Goal: Information Seeking & Learning: Learn about a topic

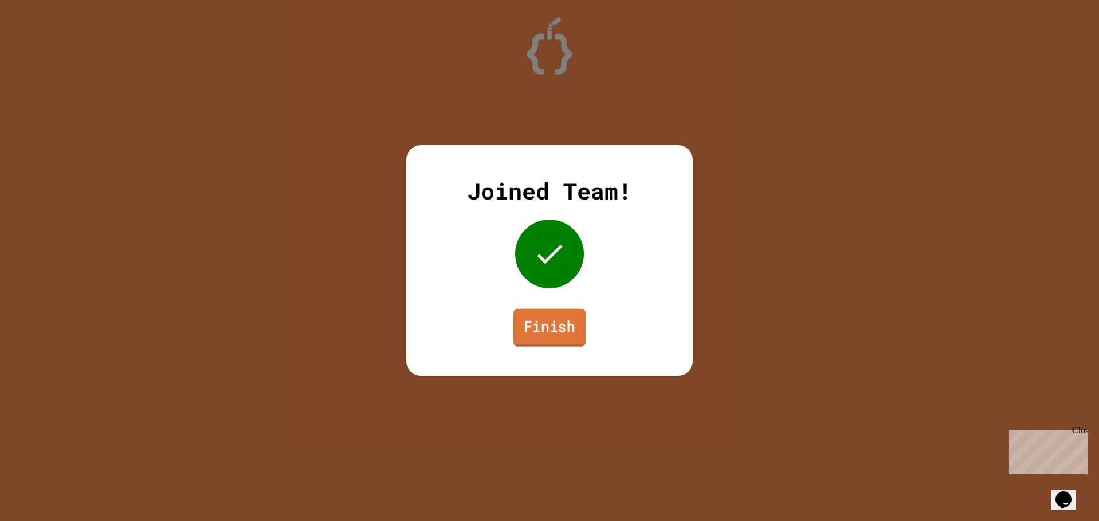
click at [527, 324] on link "Finish" at bounding box center [549, 328] width 72 height 38
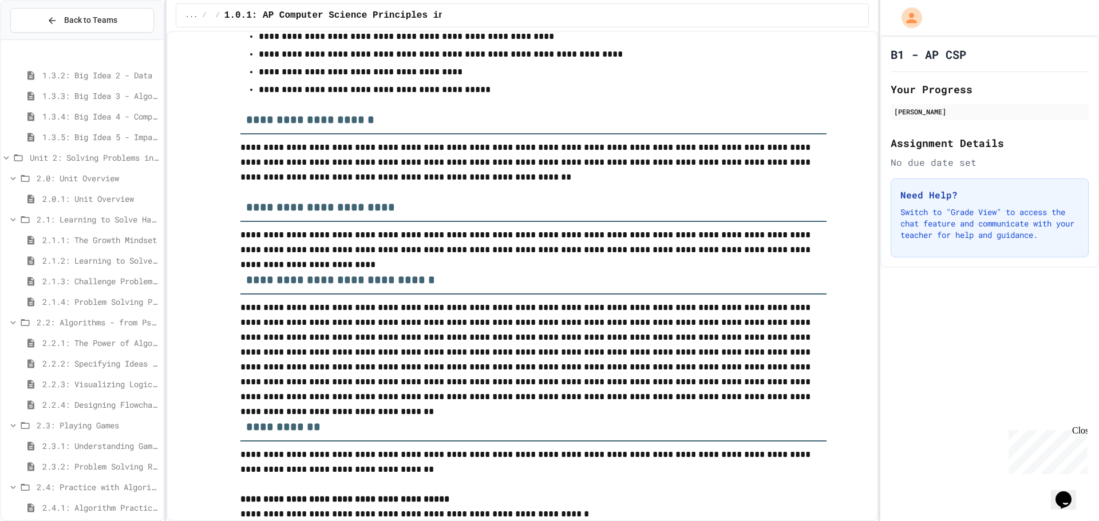
scroll to position [259, 0]
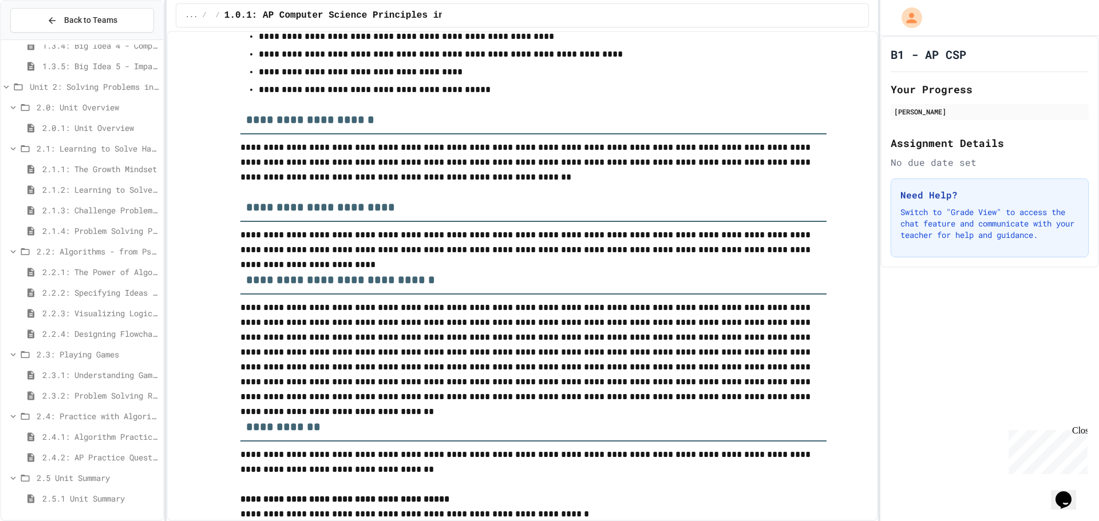
click at [127, 454] on span "2.4.2: AP Practice Questions" at bounding box center [100, 458] width 116 height 12
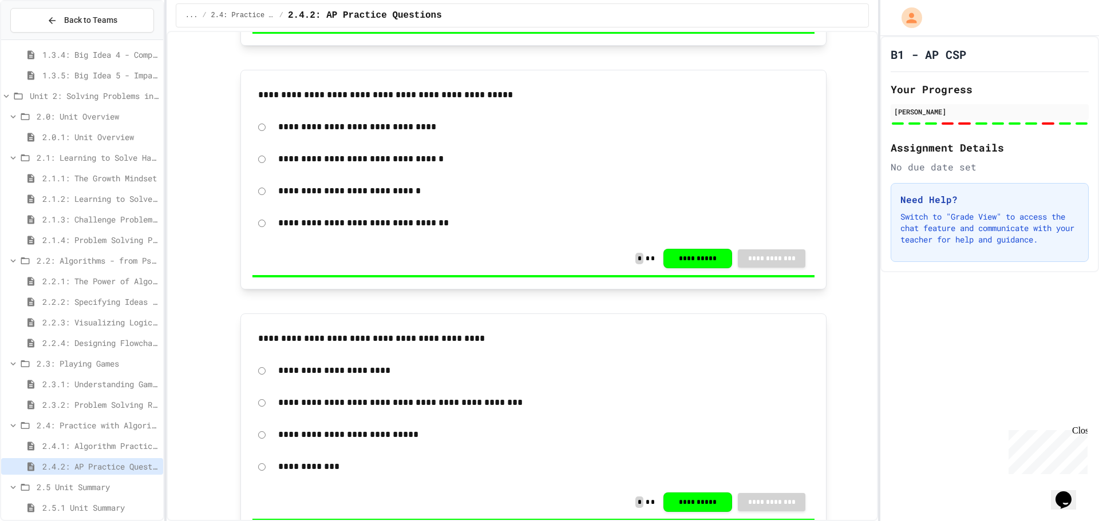
scroll to position [343, 0]
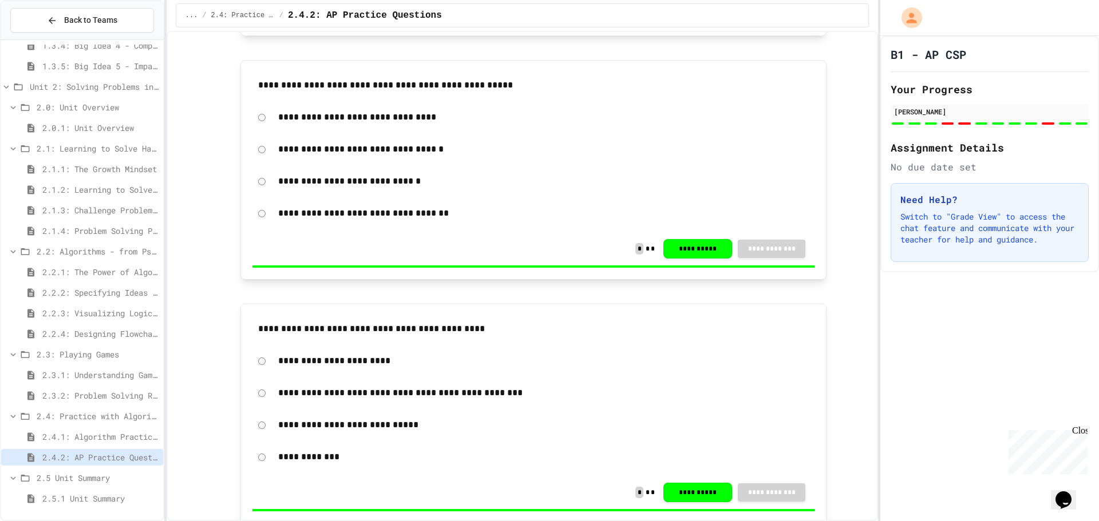
click at [70, 486] on div "2.5 Unit Summary" at bounding box center [82, 480] width 162 height 21
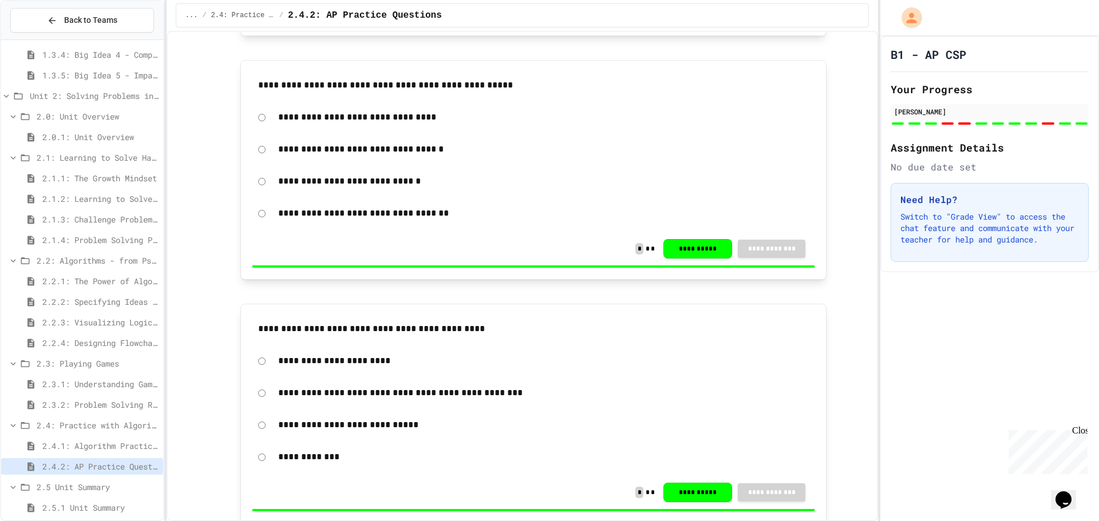
click at [77, 482] on span "2.5 Unit Summary" at bounding box center [98, 487] width 122 height 12
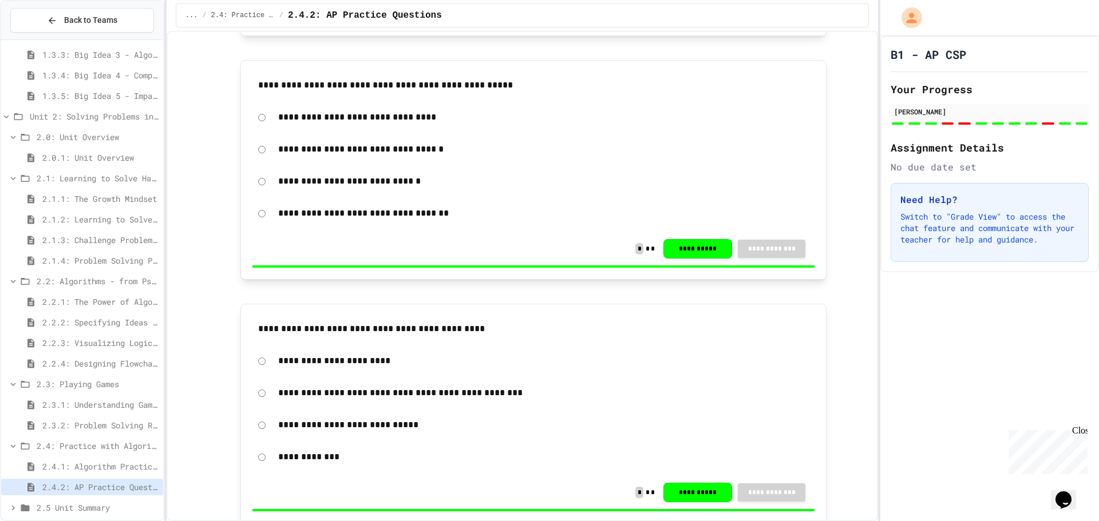
click at [100, 446] on span "2.4: Practice with Algorithms" at bounding box center [98, 446] width 122 height 12
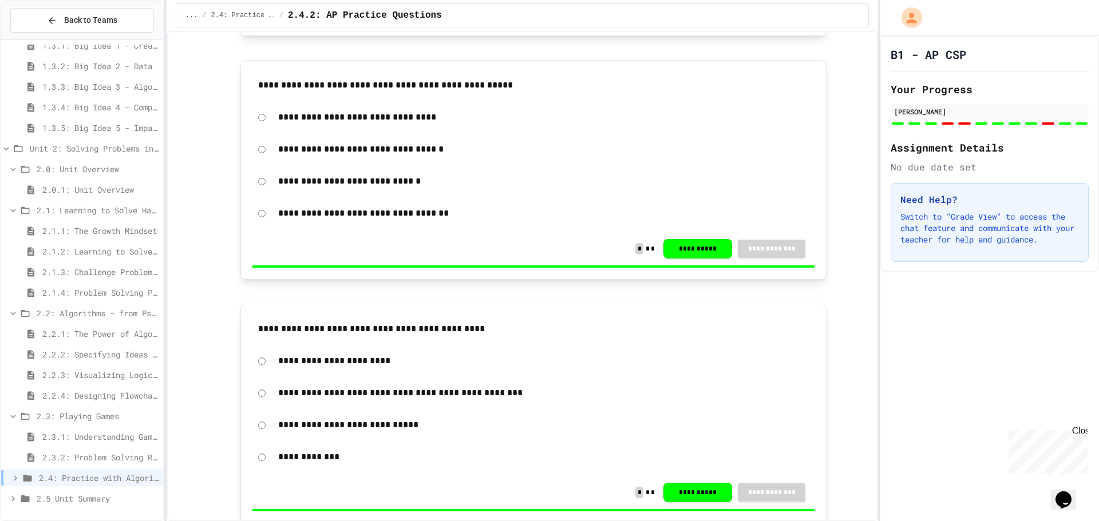
scroll to position [188, 0]
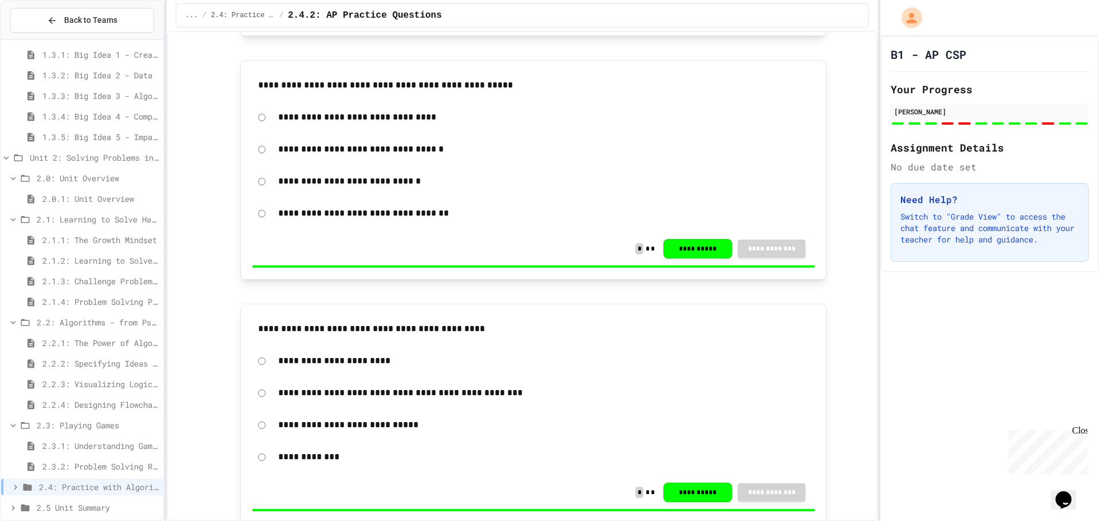
click at [100, 446] on span "2.3.1: Understanding Games with Flowcharts" at bounding box center [100, 446] width 116 height 12
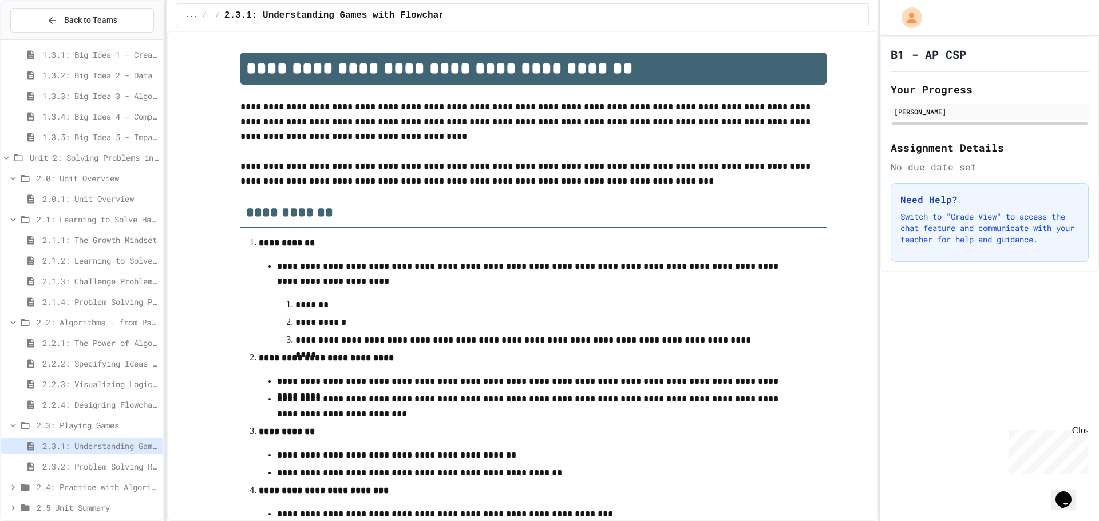
click at [99, 465] on span "2.3.2: Problem Solving Reflection" at bounding box center [100, 467] width 116 height 12
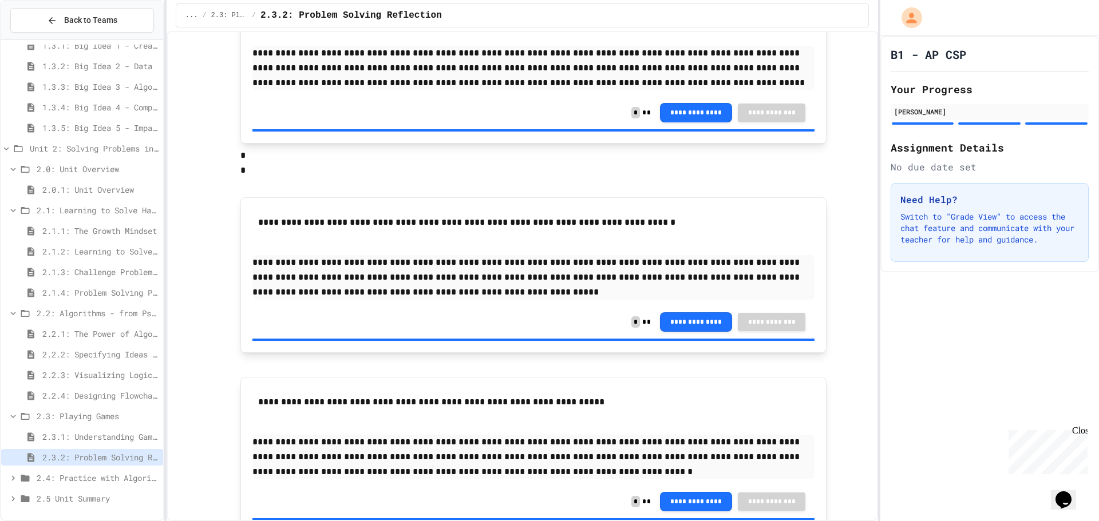
scroll to position [224, 0]
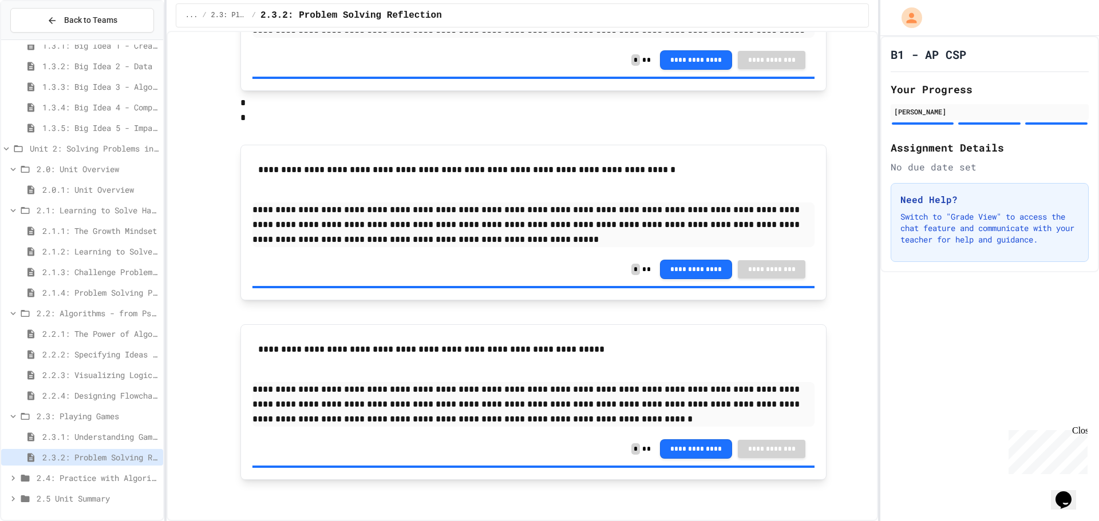
click at [109, 488] on div "2.4: Practice with Algorithms" at bounding box center [82, 480] width 162 height 21
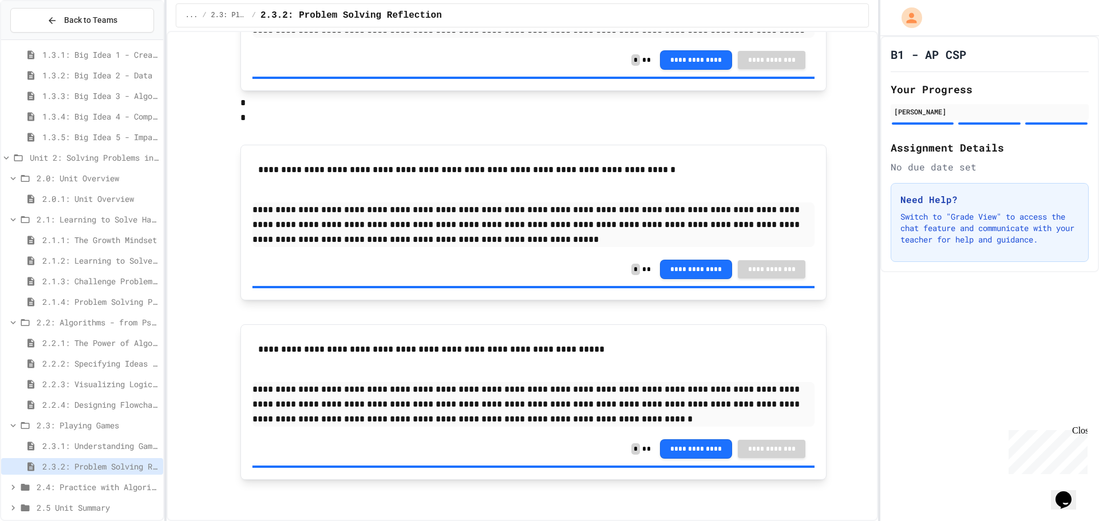
click at [110, 486] on span "2.4: Practice with Algorithms" at bounding box center [98, 487] width 122 height 12
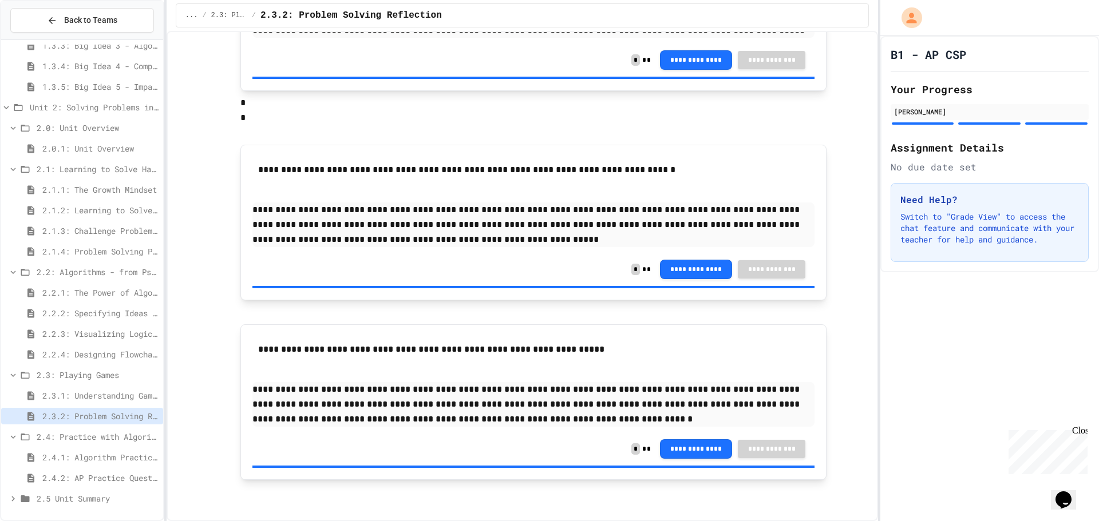
click at [92, 462] on span "2.4.1: Algorithm Practice Exercises" at bounding box center [100, 458] width 116 height 12
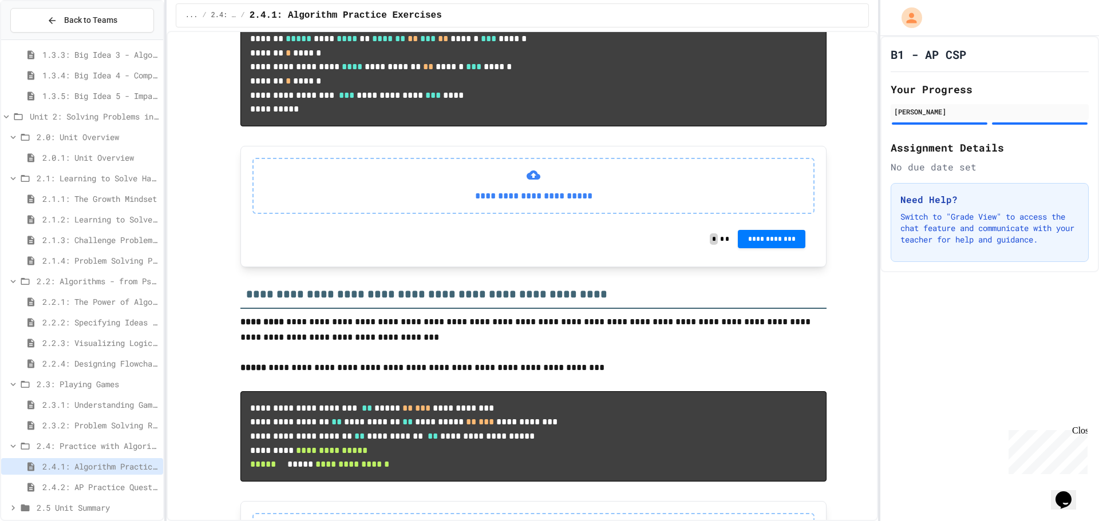
scroll to position [973, 0]
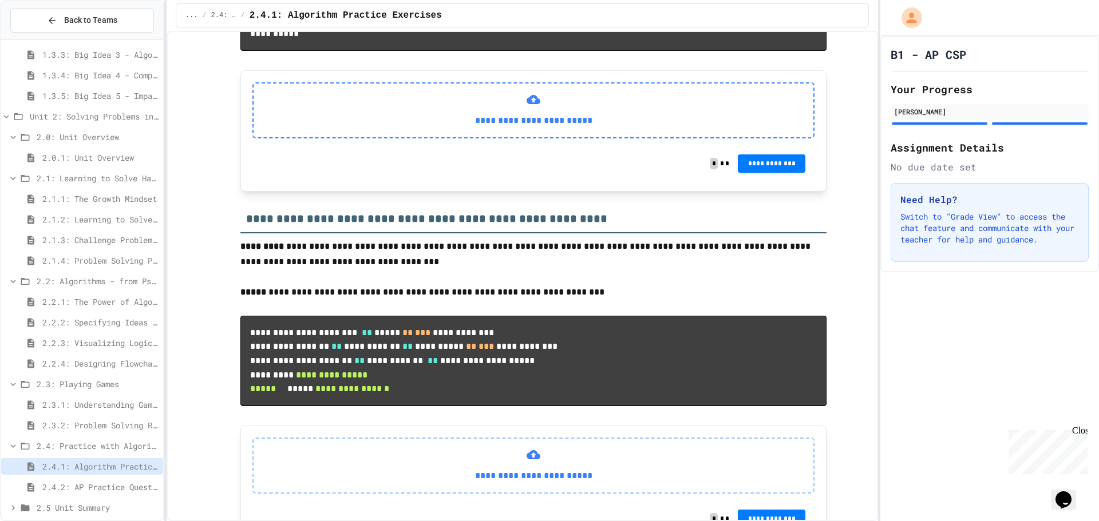
click at [531, 138] on div "**********" at bounding box center [533, 110] width 562 height 56
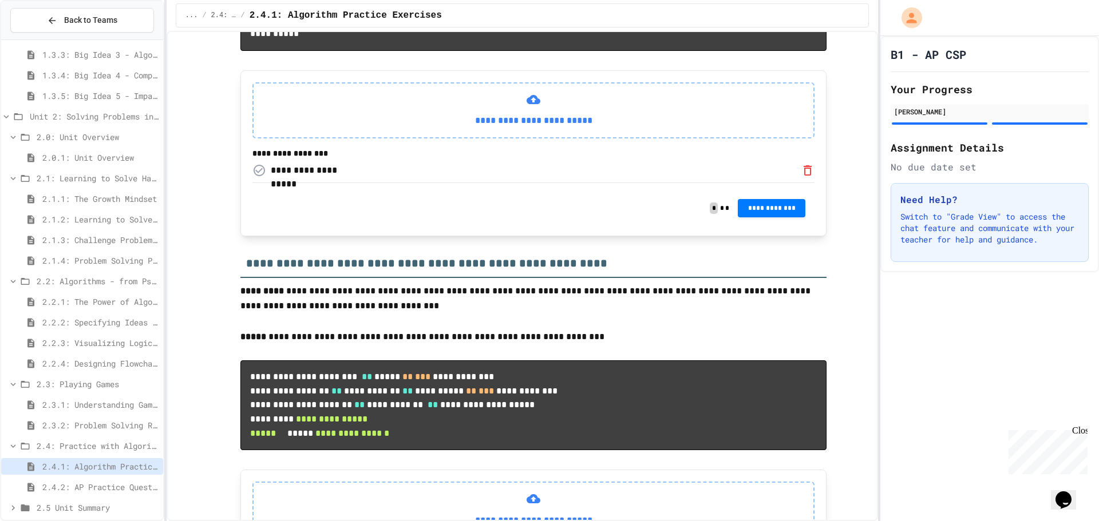
click at [311, 177] on div "**********" at bounding box center [311, 171] width 81 height 14
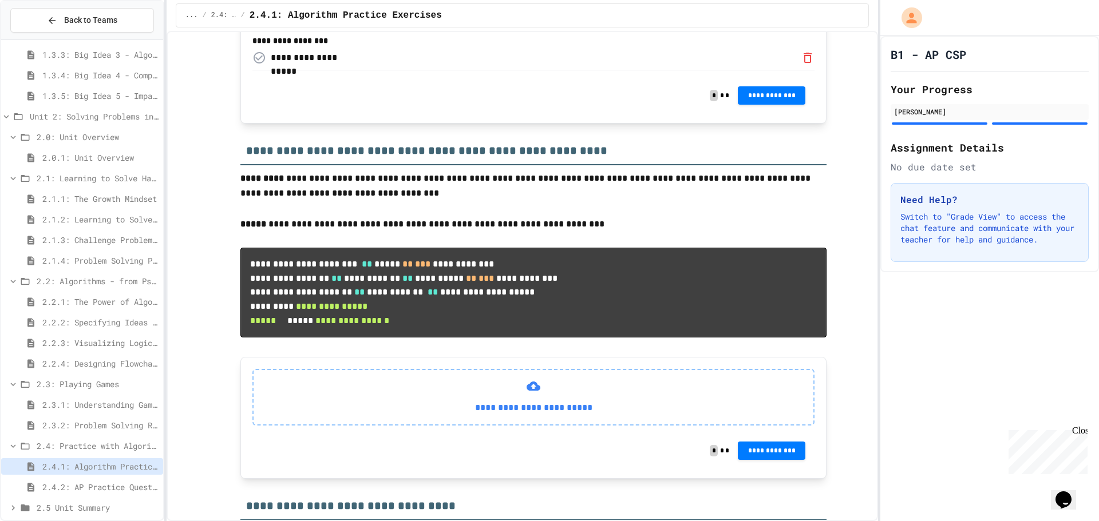
scroll to position [1030, 0]
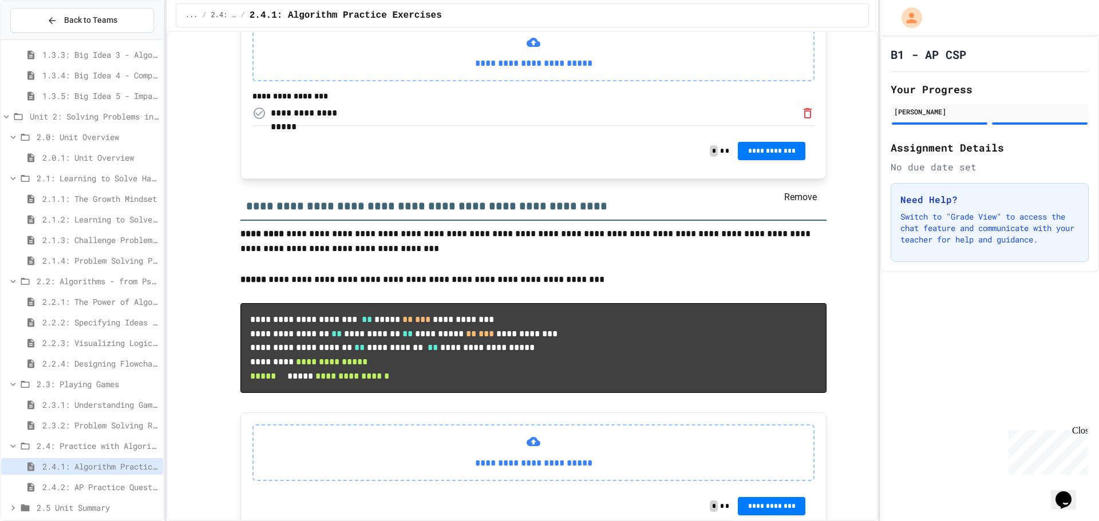
click at [801, 120] on icon "Remove" at bounding box center [808, 113] width 14 height 14
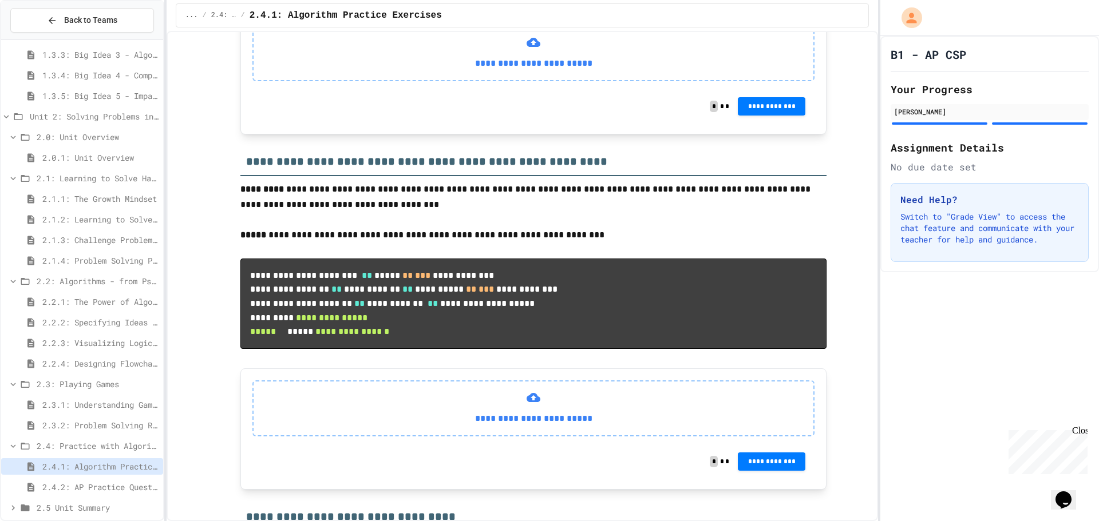
click at [116, 314] on div "2.2.2: Specifying Ideas with Pseudocode" at bounding box center [82, 322] width 162 height 17
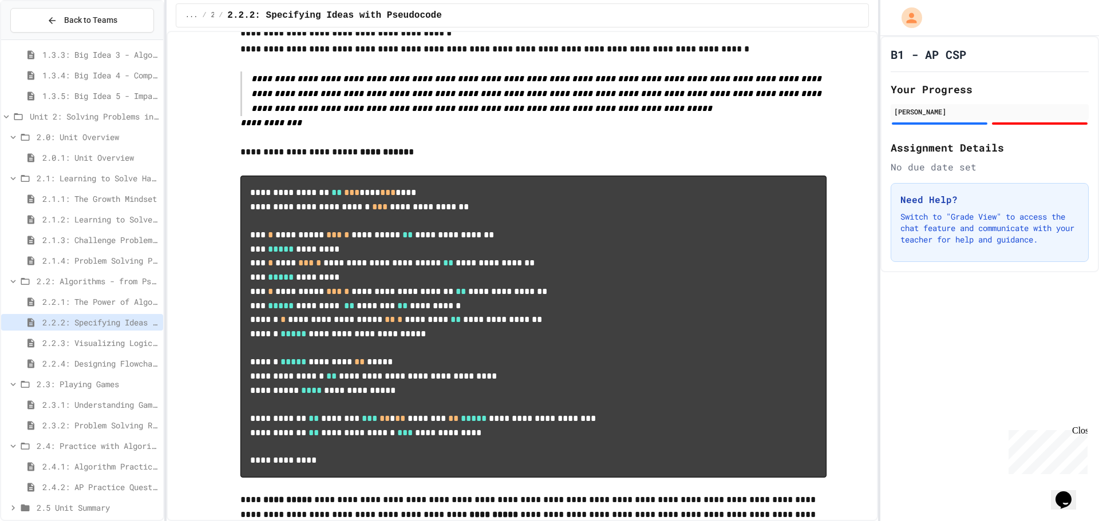
scroll to position [630, 0]
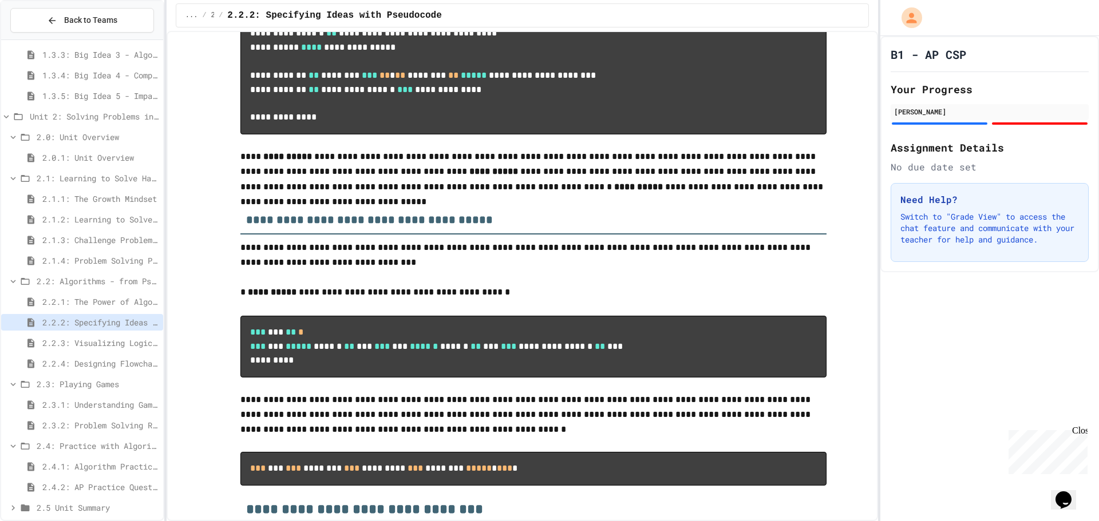
click at [85, 346] on span "2.2.3: Visualizing Logic with Flowcharts" at bounding box center [100, 343] width 116 height 12
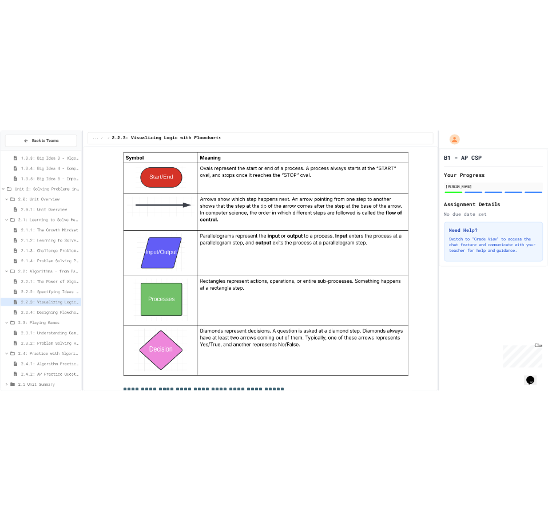
scroll to position [1496, 0]
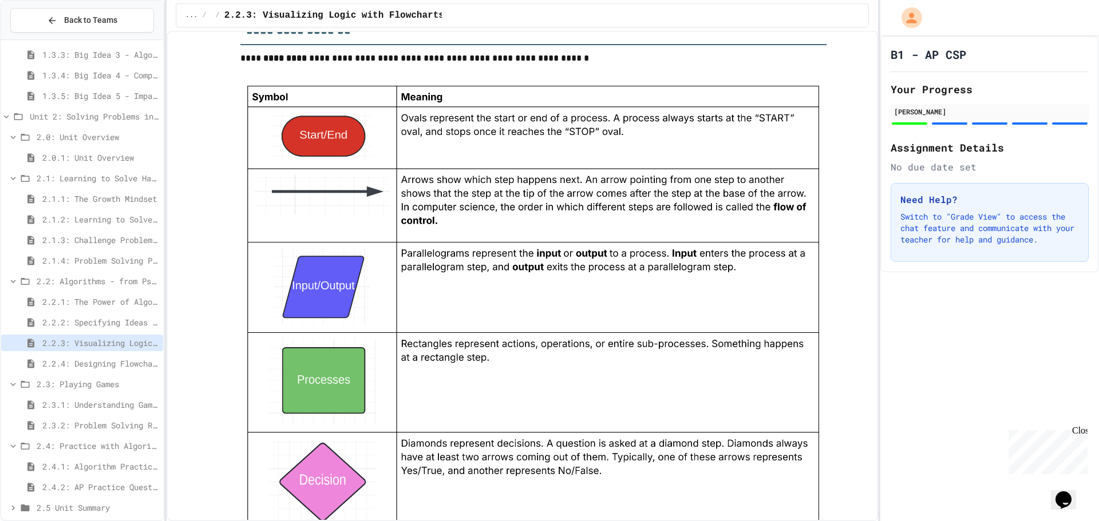
scroll to position [1045, 0]
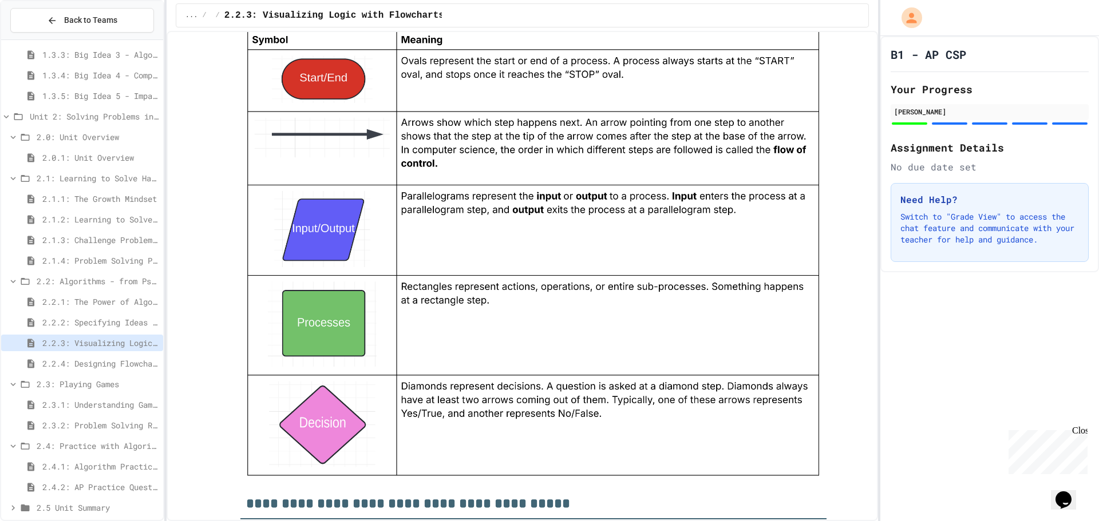
click at [94, 296] on span "2.2.1: The Power of Algorithms" at bounding box center [100, 302] width 116 height 12
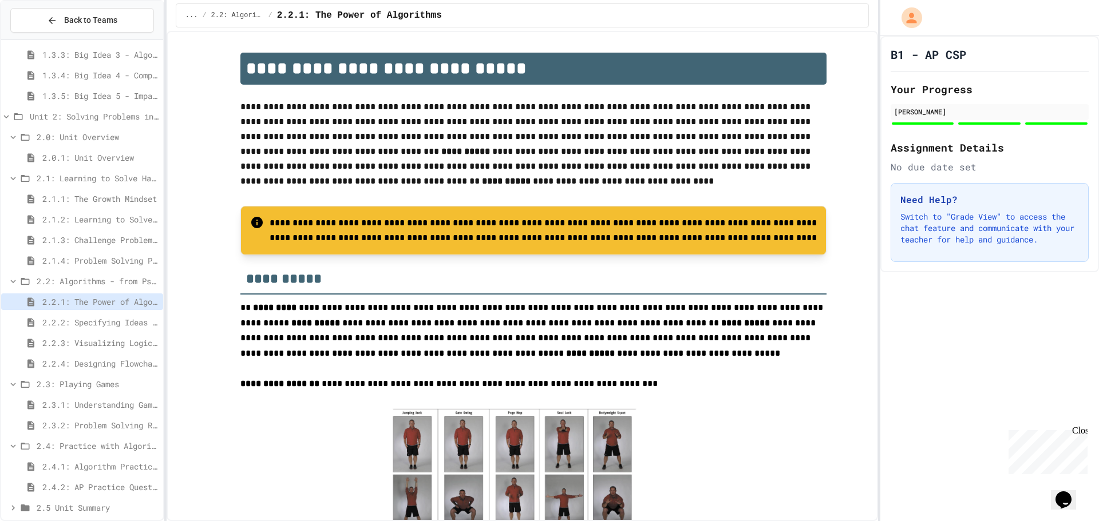
click at [98, 255] on span "2.1.4: Problem Solving Practice" at bounding box center [100, 261] width 116 height 12
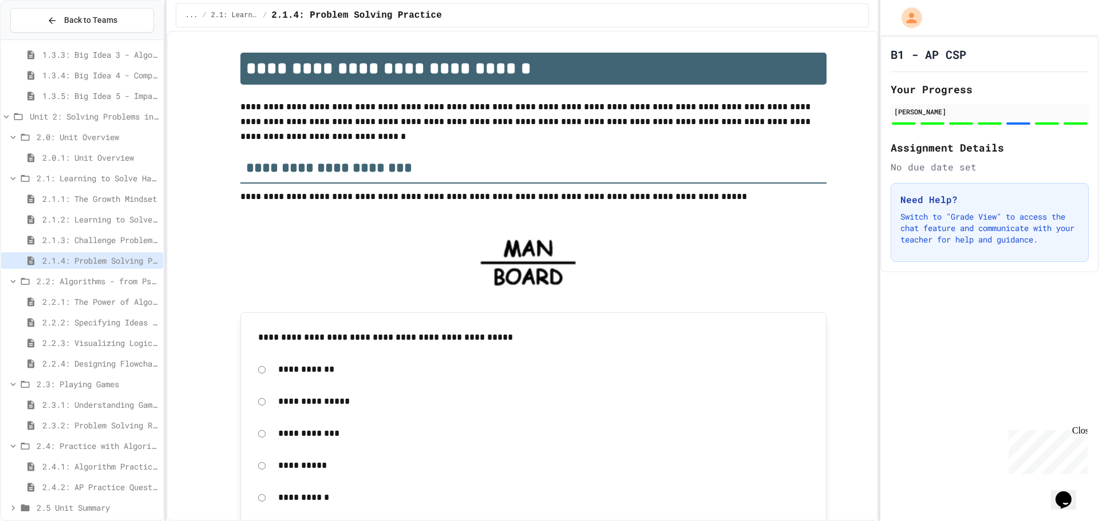
click at [104, 236] on span "2.1.3: Challenge Problem - The Bridge" at bounding box center [100, 240] width 116 height 12
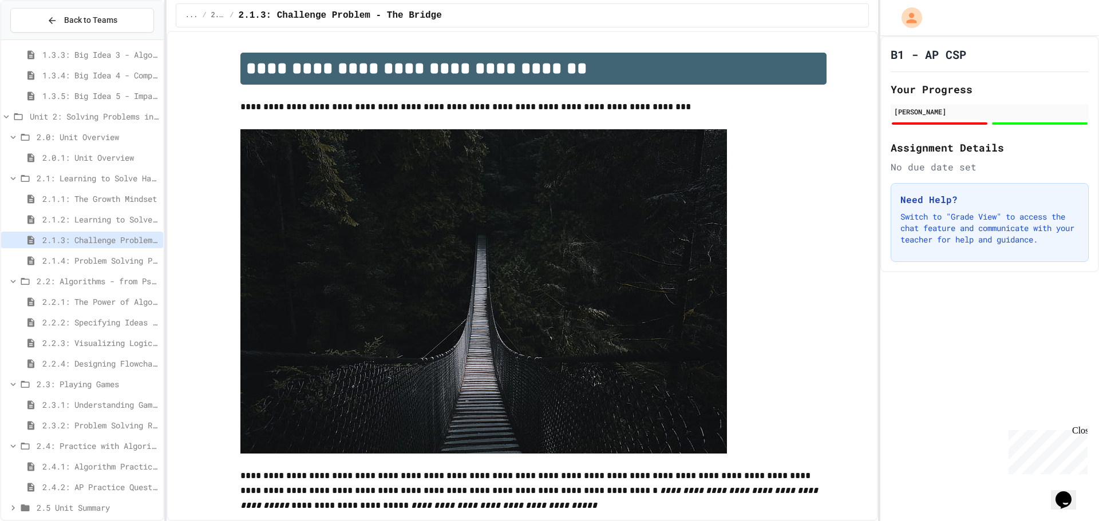
click at [101, 221] on span "2.1.2: Learning to Solve Hard Problems" at bounding box center [100, 219] width 116 height 12
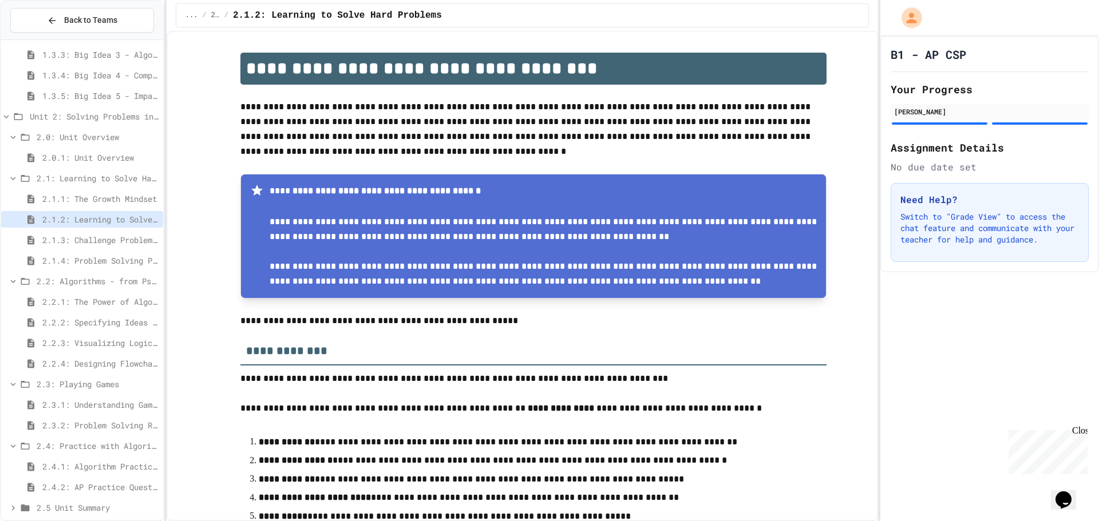
scroll to position [172, 0]
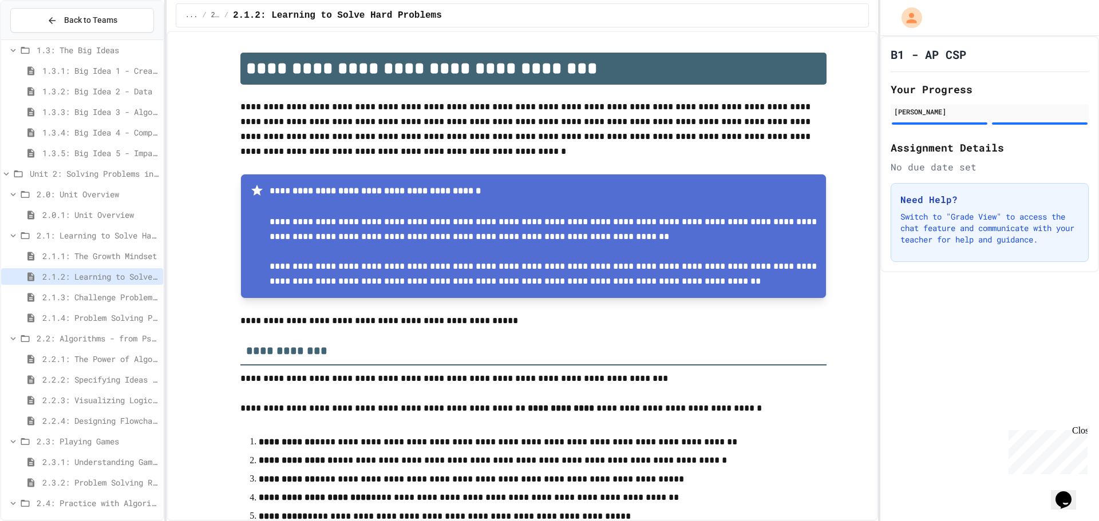
click at [77, 252] on span "2.1.1: The Growth Mindset" at bounding box center [100, 256] width 116 height 12
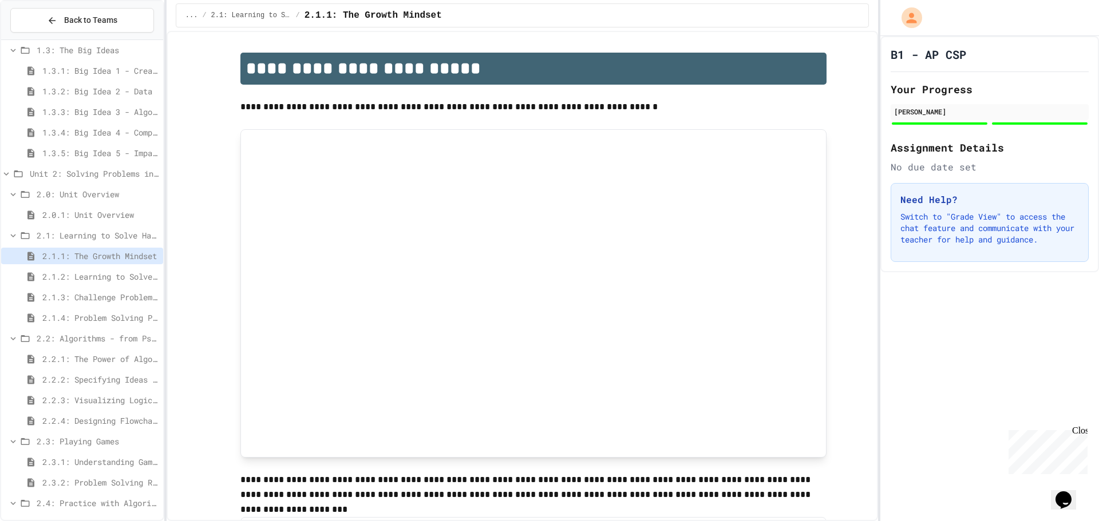
click at [108, 215] on span "2.0.1: Unit Overview" at bounding box center [100, 215] width 116 height 12
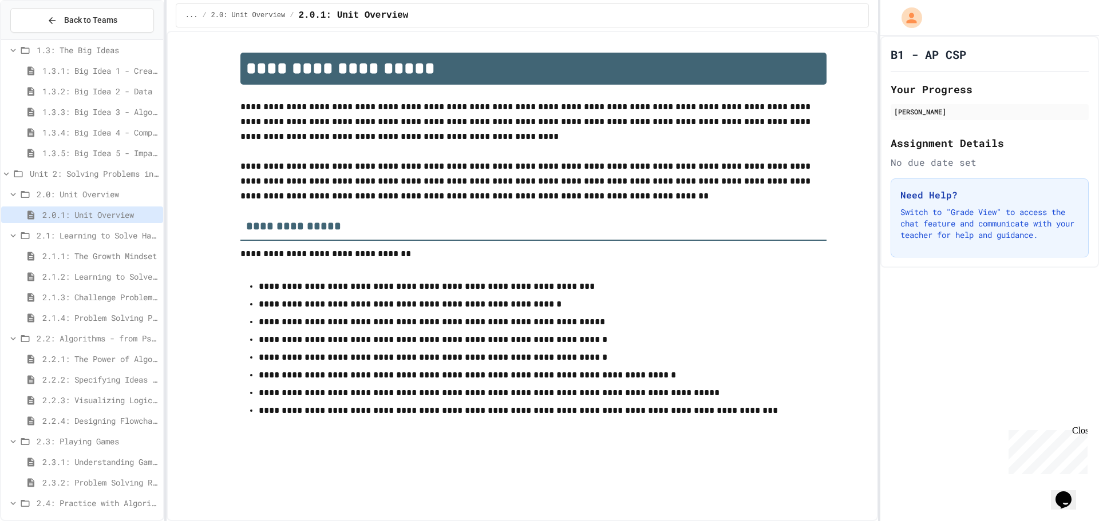
click at [116, 148] on span "1.3.5: Big Idea 5 - Impact of Computing" at bounding box center [100, 153] width 116 height 12
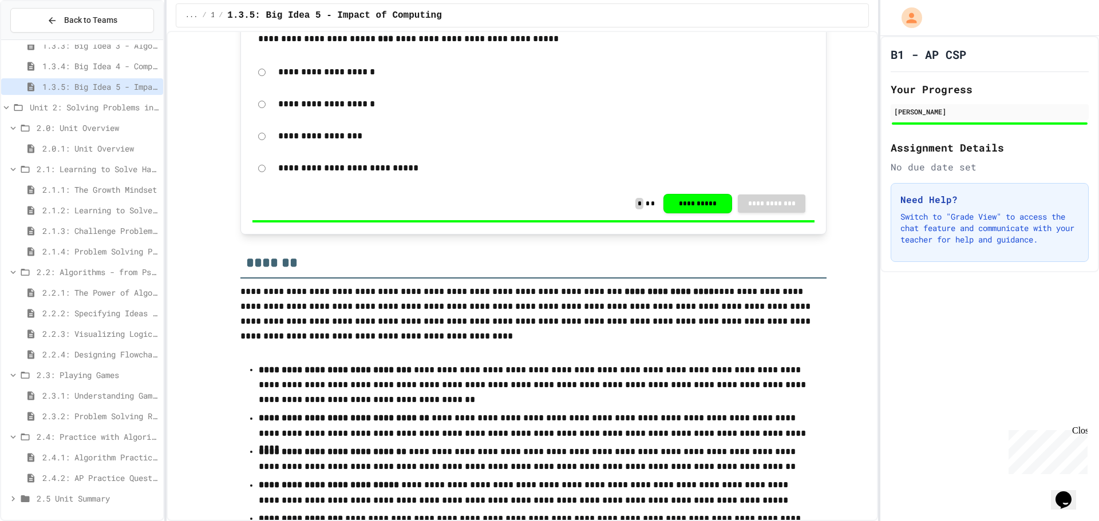
scroll to position [451, 0]
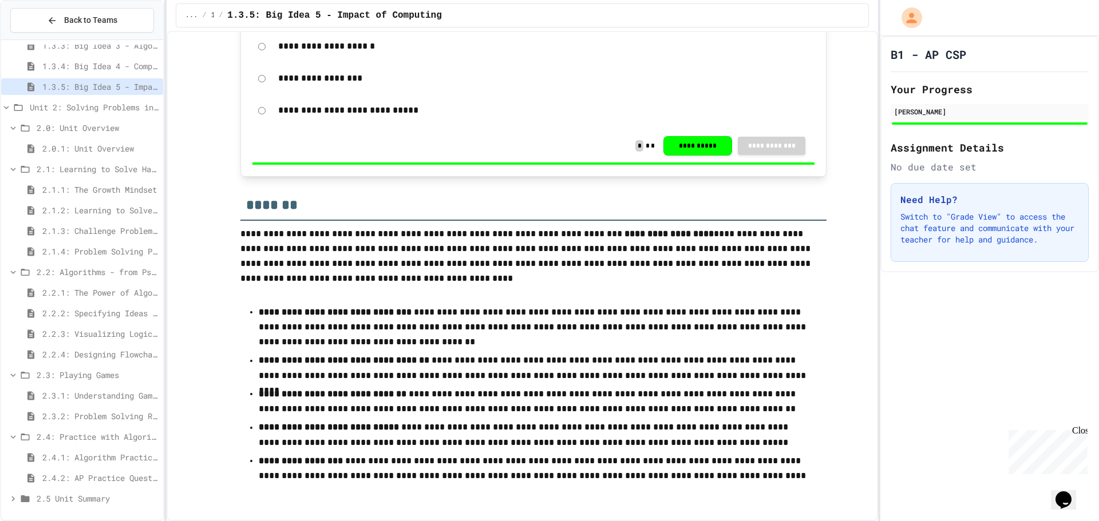
click at [70, 231] on span "2.1.3: Challenge Problem - The Bridge" at bounding box center [100, 231] width 116 height 12
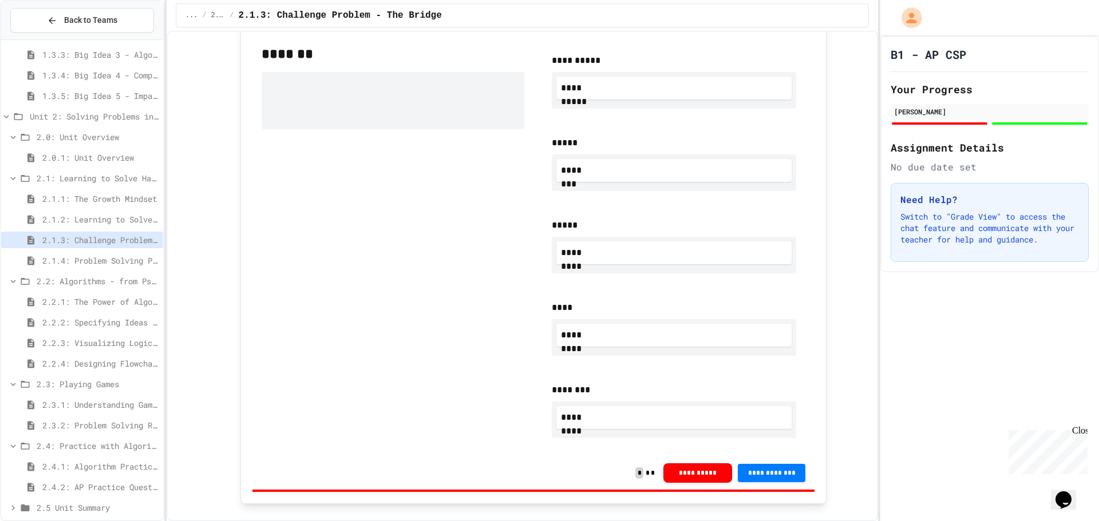
scroll to position [1087, 0]
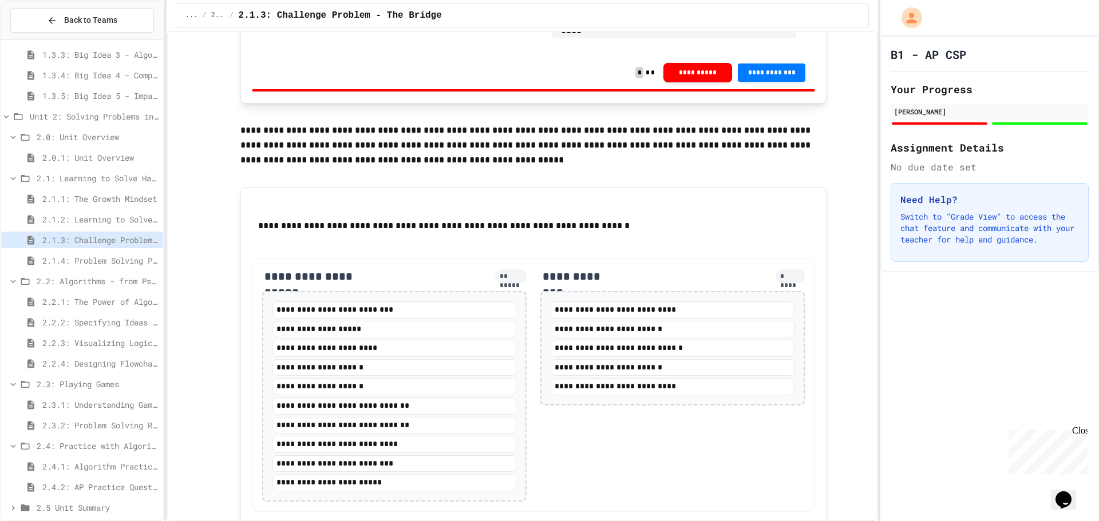
click at [102, 266] on span "2.1.4: Problem Solving Practice" at bounding box center [100, 261] width 116 height 12
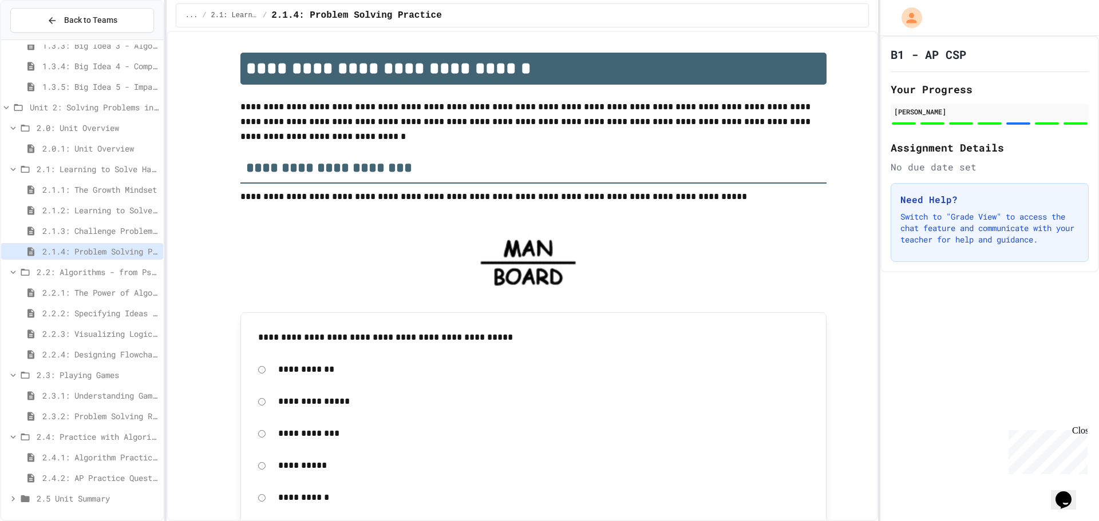
click at [66, 319] on div "2.2.2: Specifying Ideas with Pseudocode" at bounding box center [82, 313] width 162 height 17
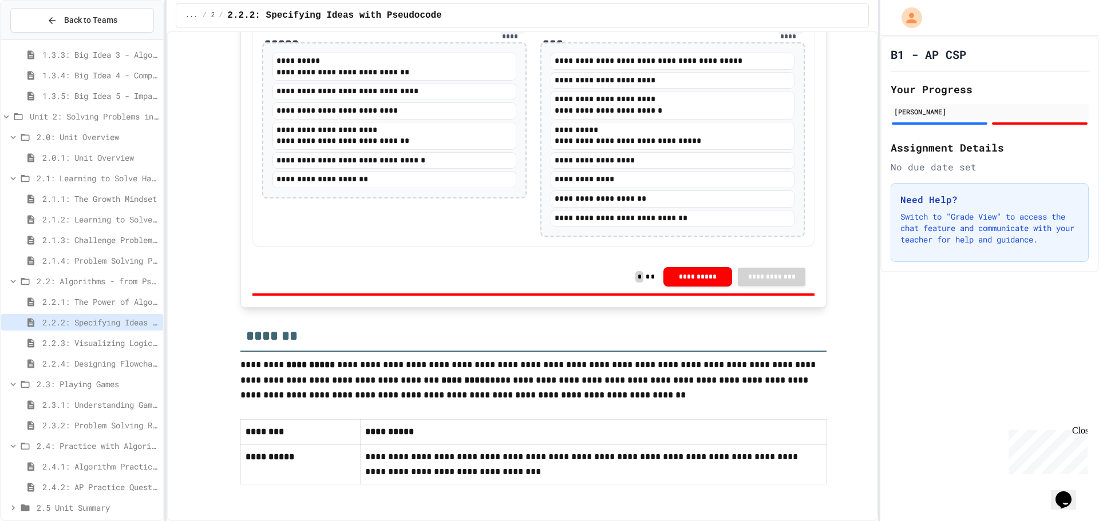
scroll to position [2335, 0]
click at [115, 349] on span "2.2.3: Visualizing Logic with Flowcharts" at bounding box center [100, 343] width 116 height 12
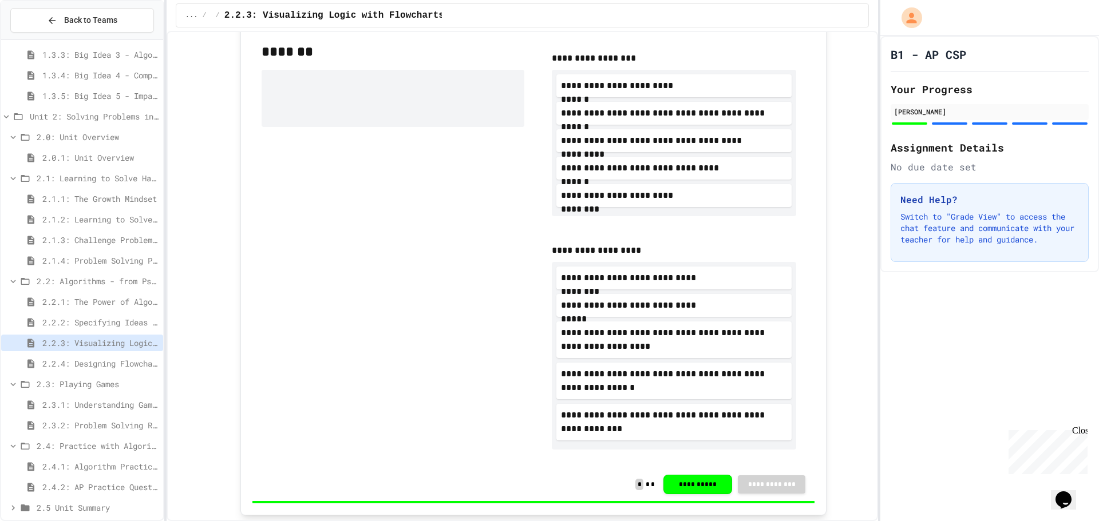
scroll to position [401, 0]
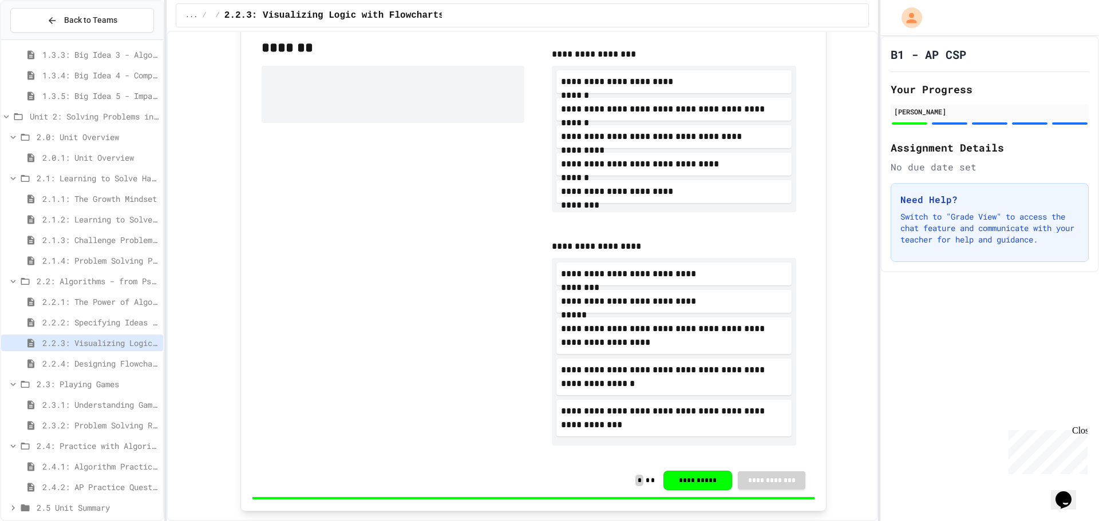
click at [77, 363] on span "2.2.4: Designing Flowcharts" at bounding box center [100, 364] width 116 height 12
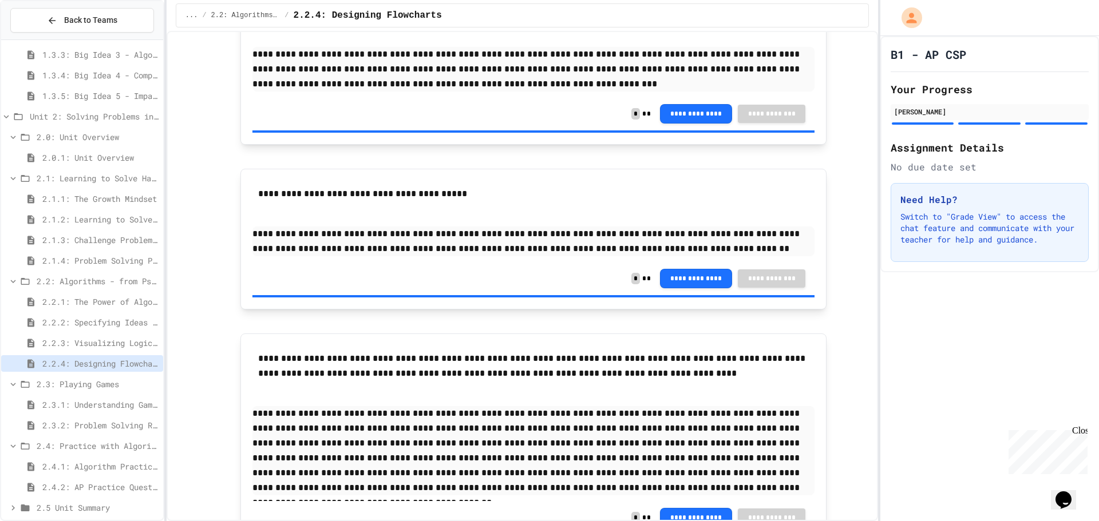
scroll to position [1320, 0]
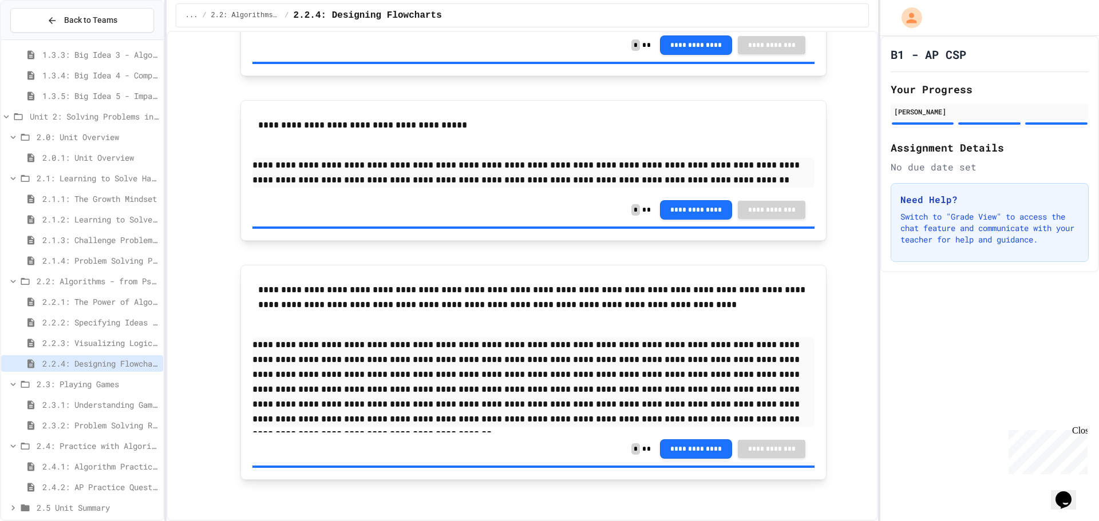
click at [72, 409] on span "2.3.1: Understanding Games with Flowcharts" at bounding box center [100, 405] width 116 height 12
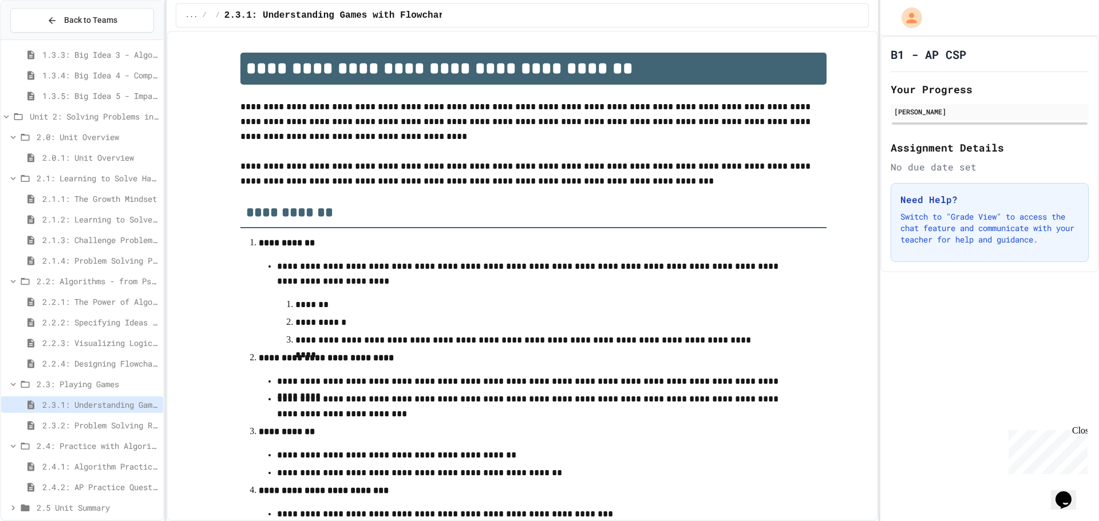
scroll to position [311, 0]
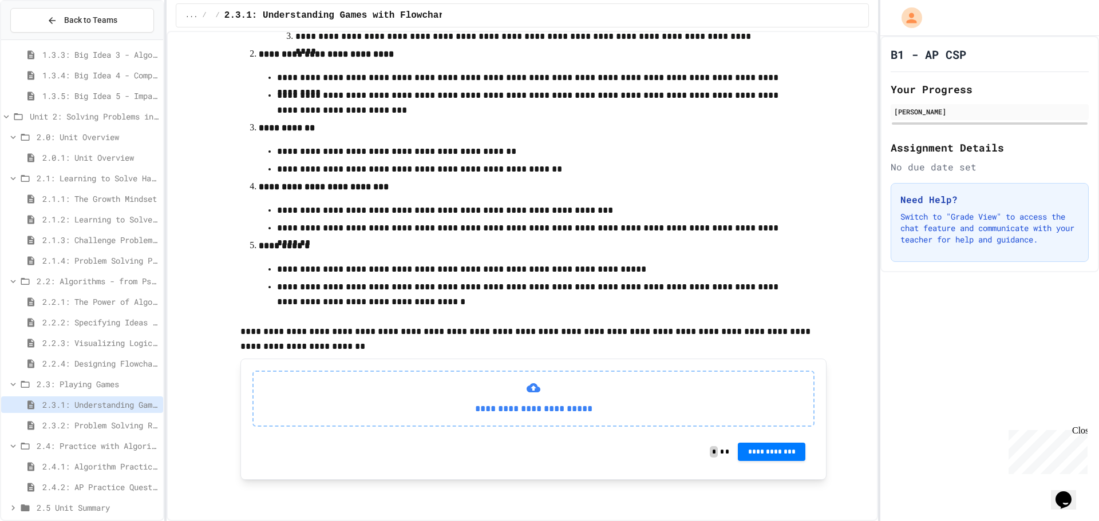
click at [118, 240] on span "2.1.3: Challenge Problem - The Bridge" at bounding box center [100, 240] width 116 height 12
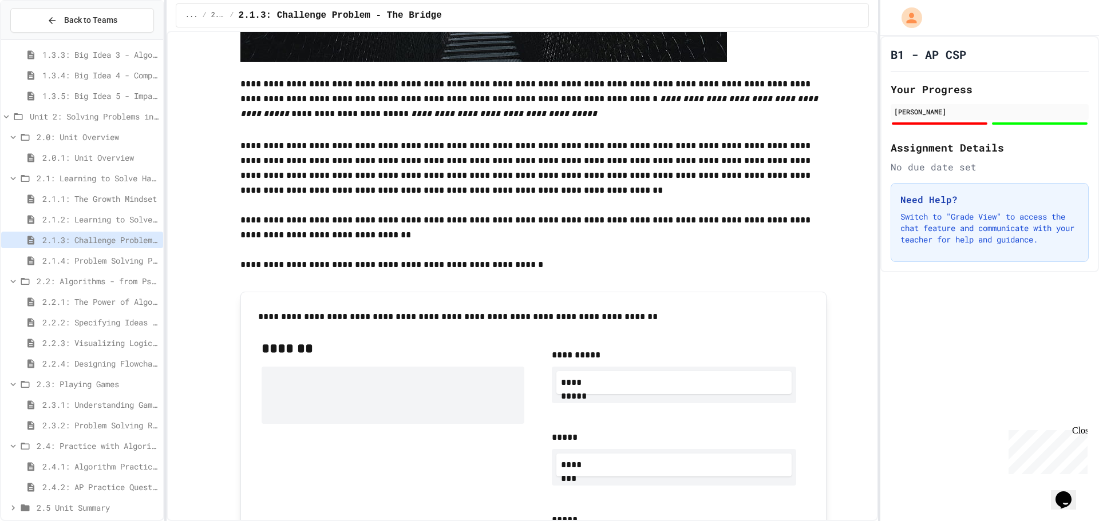
scroll to position [401, 0]
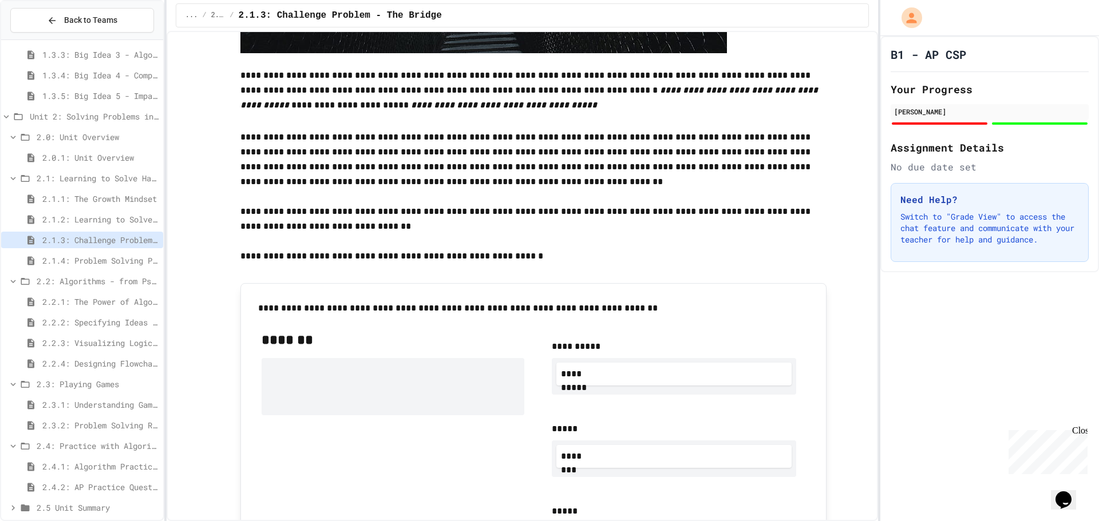
click at [77, 197] on span "2.1.1: The Growth Mindset" at bounding box center [100, 199] width 116 height 12
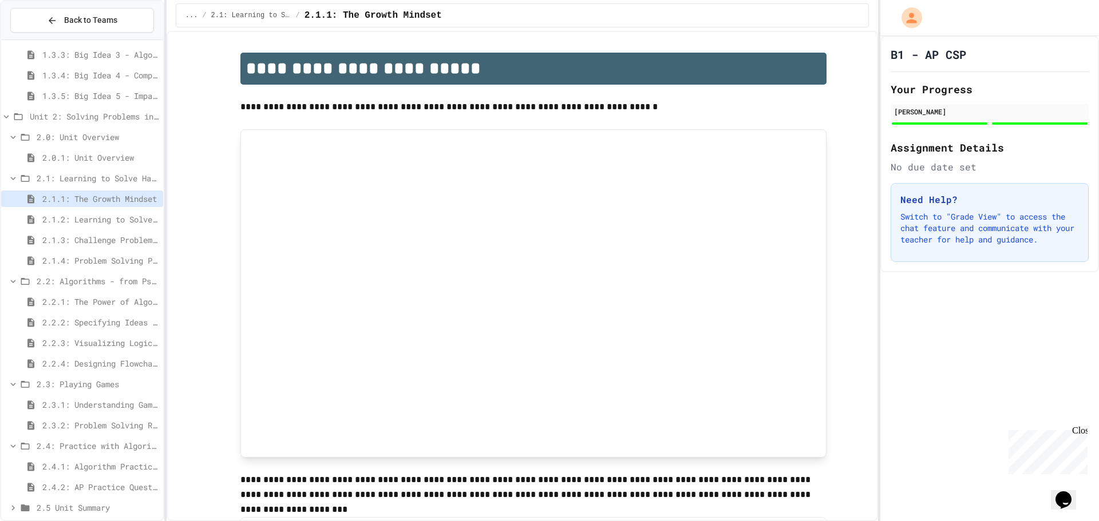
click at [112, 225] on div "2.1.2: Learning to Solve Hard Problems" at bounding box center [82, 219] width 162 height 17
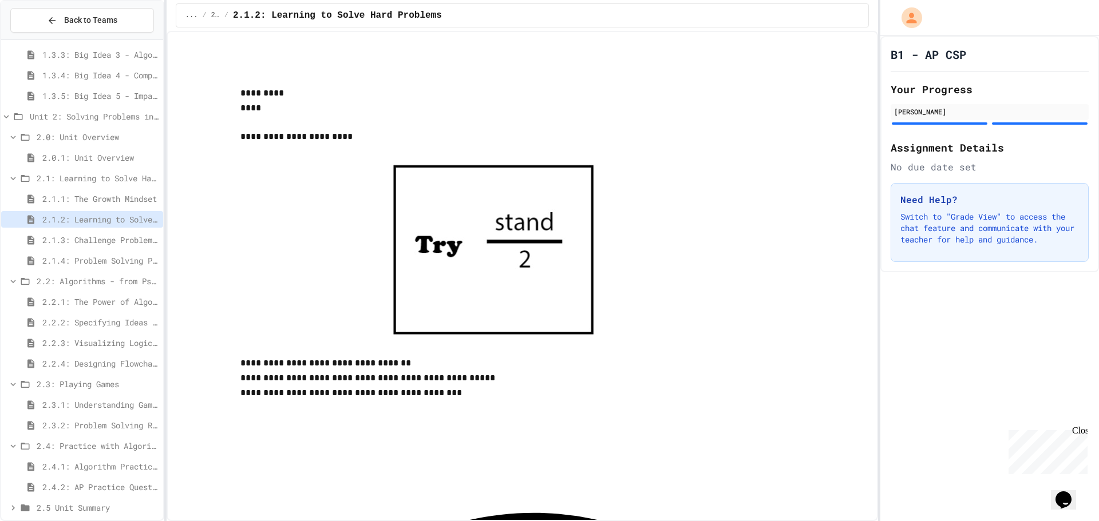
scroll to position [1394, 0]
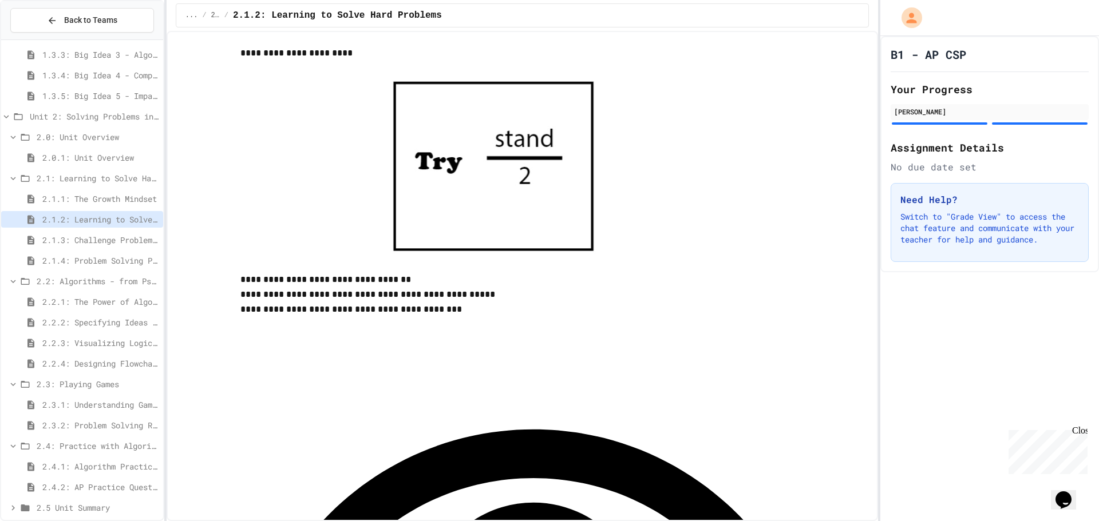
click at [125, 249] on div "2.1.3: Challenge Problem - The Bridge" at bounding box center [82, 242] width 162 height 21
click at [128, 240] on span "2.1.3: Challenge Problem - The Bridge" at bounding box center [100, 240] width 116 height 12
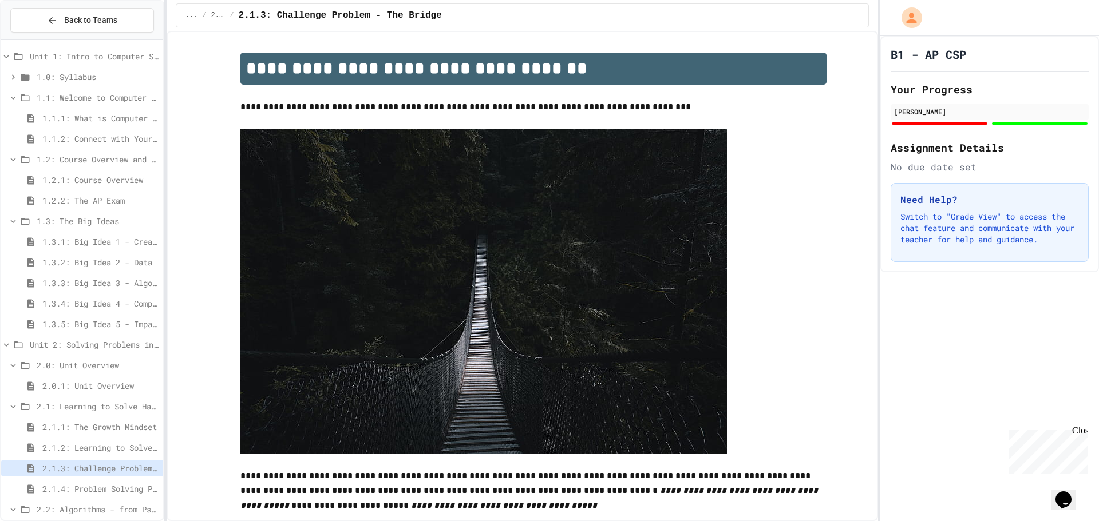
scroll to position [1, 0]
click at [110, 286] on span "1.3.3: Big Idea 3 - Algorithms and Programming" at bounding box center [100, 284] width 116 height 12
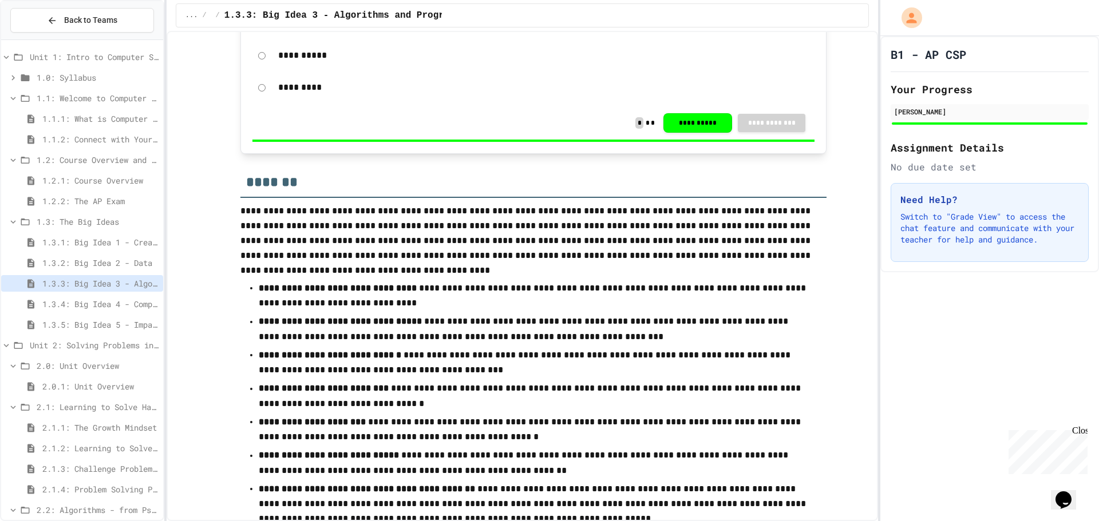
scroll to position [502, 0]
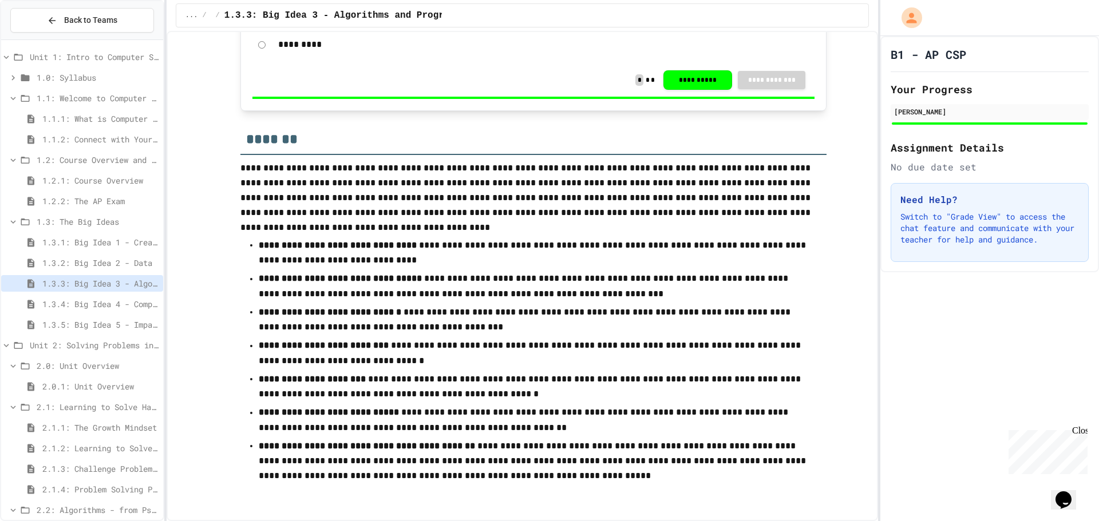
click at [113, 255] on div "1.3.2: Big Idea 2 - Data" at bounding box center [82, 263] width 162 height 17
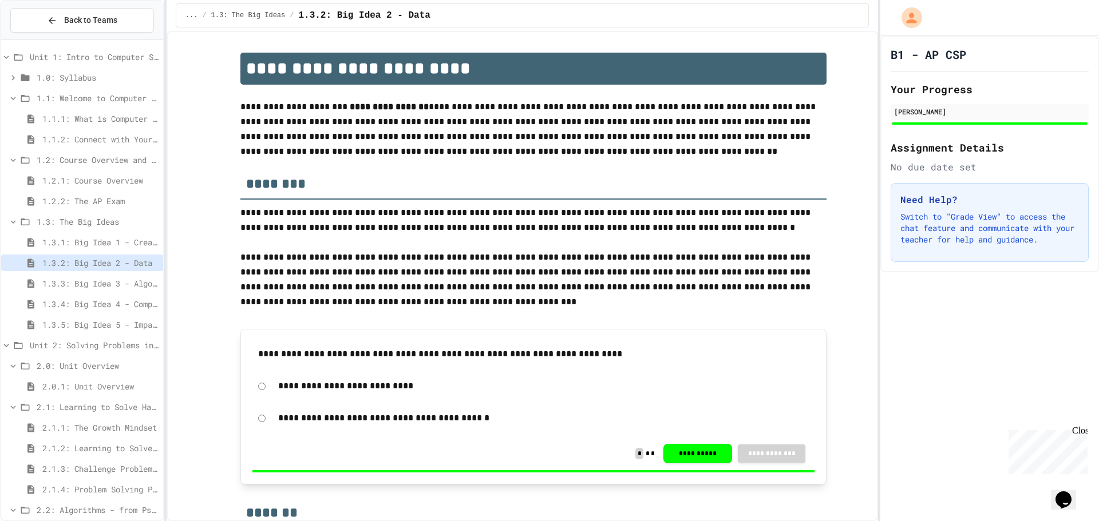
scroll to position [415, 0]
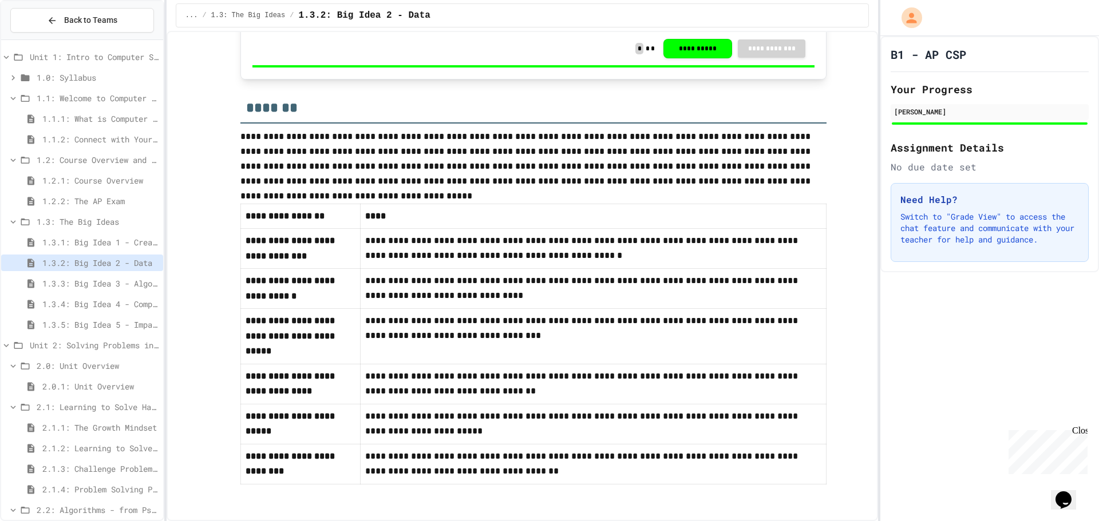
click at [73, 232] on div "1.3: The Big Ideas" at bounding box center [82, 223] width 162 height 21
click at [74, 233] on div "1.3: The Big Ideas" at bounding box center [82, 223] width 162 height 21
click at [80, 238] on span "1.3.1: Big Idea 1 - Creative Development" at bounding box center [100, 242] width 116 height 12
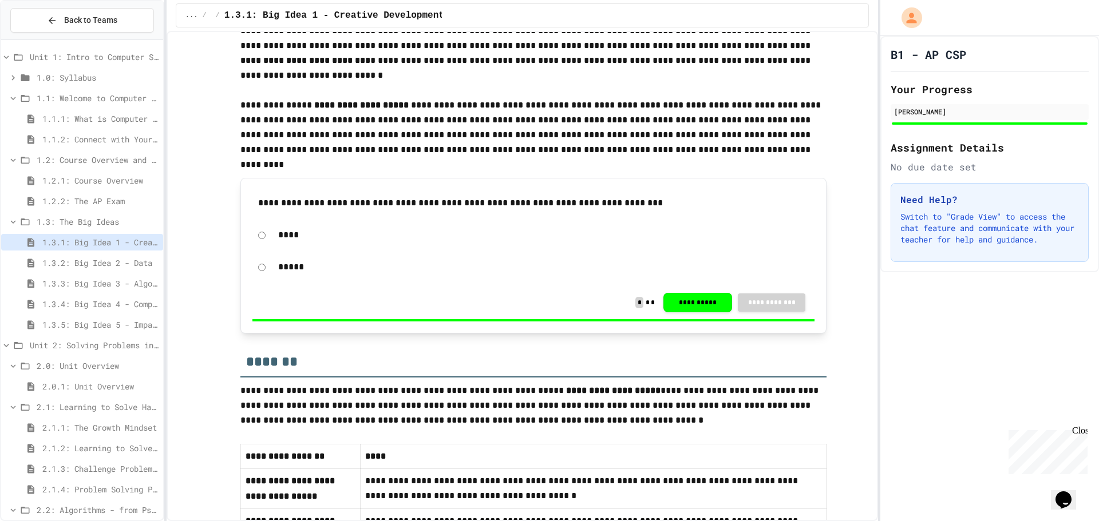
scroll to position [428, 0]
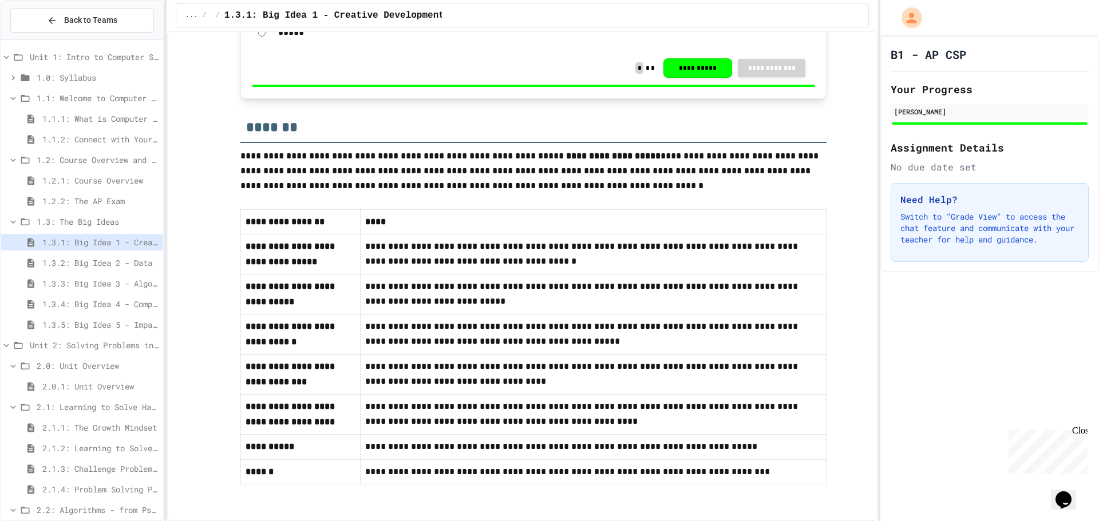
click at [82, 191] on div "1.2.1: Course Overview" at bounding box center [82, 182] width 162 height 21
click at [97, 192] on div "1.2.1: Course Overview" at bounding box center [82, 182] width 162 height 21
click at [138, 208] on div "1.2.2: The AP Exam" at bounding box center [82, 201] width 162 height 17
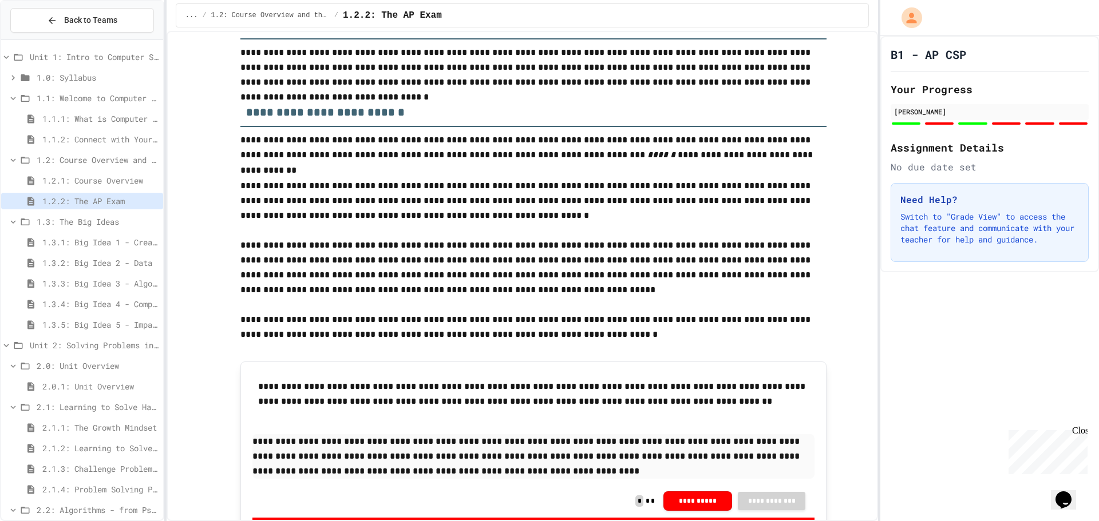
scroll to position [4578, 0]
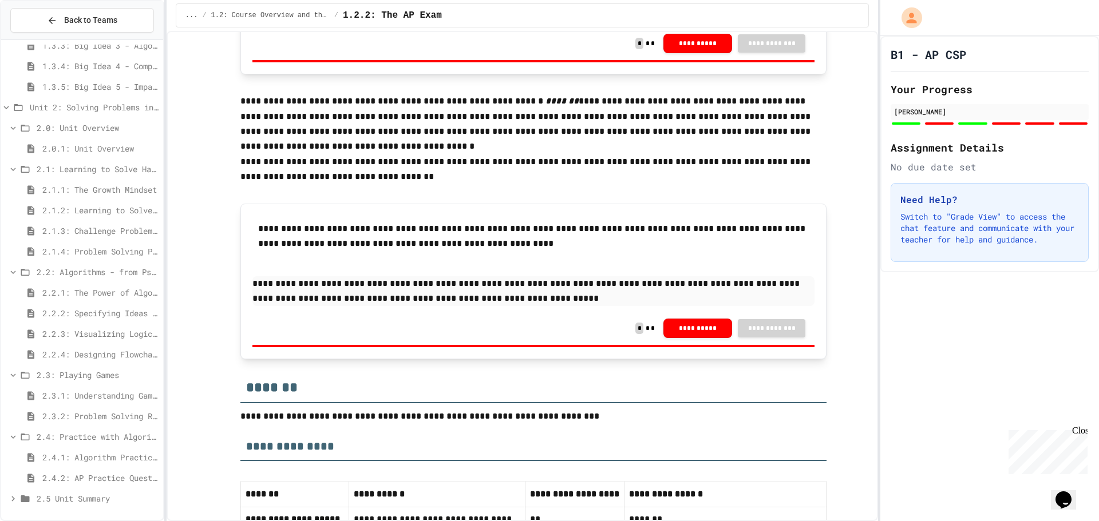
click at [98, 347] on div "2.2.4: Designing Flowcharts" at bounding box center [82, 354] width 162 height 17
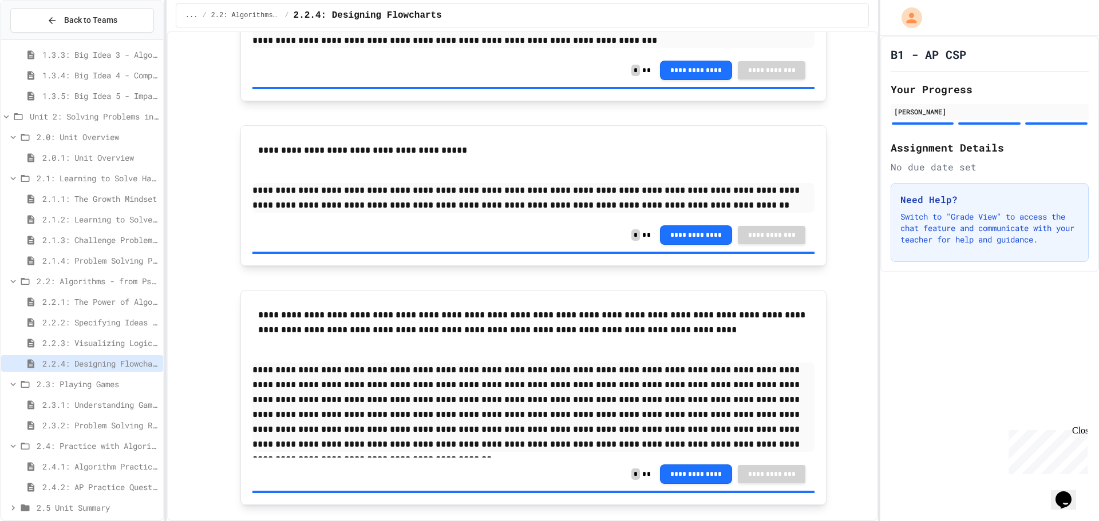
scroll to position [1320, 0]
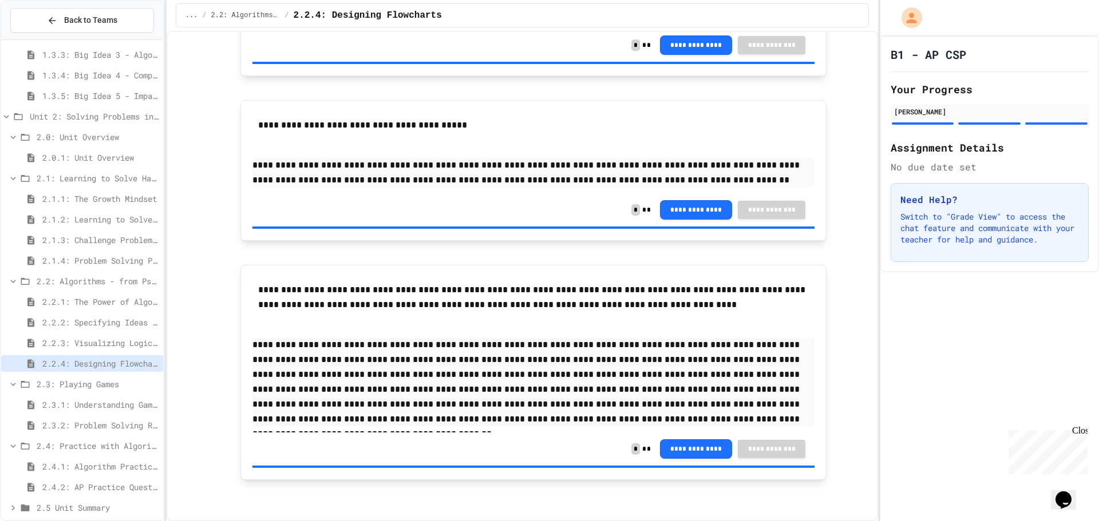
click at [107, 378] on div "2.3: Playing Games" at bounding box center [82, 384] width 162 height 17
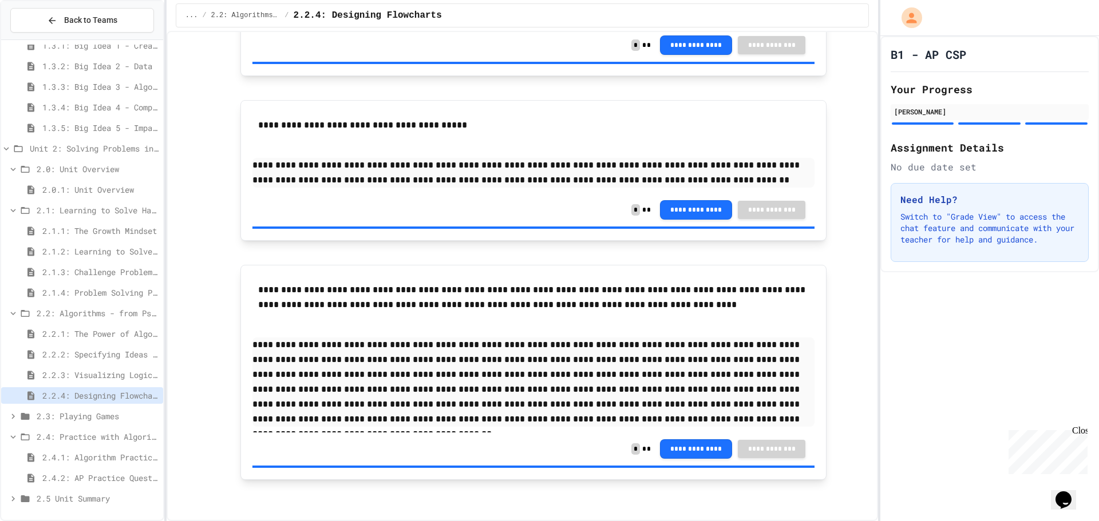
scroll to position [188, 0]
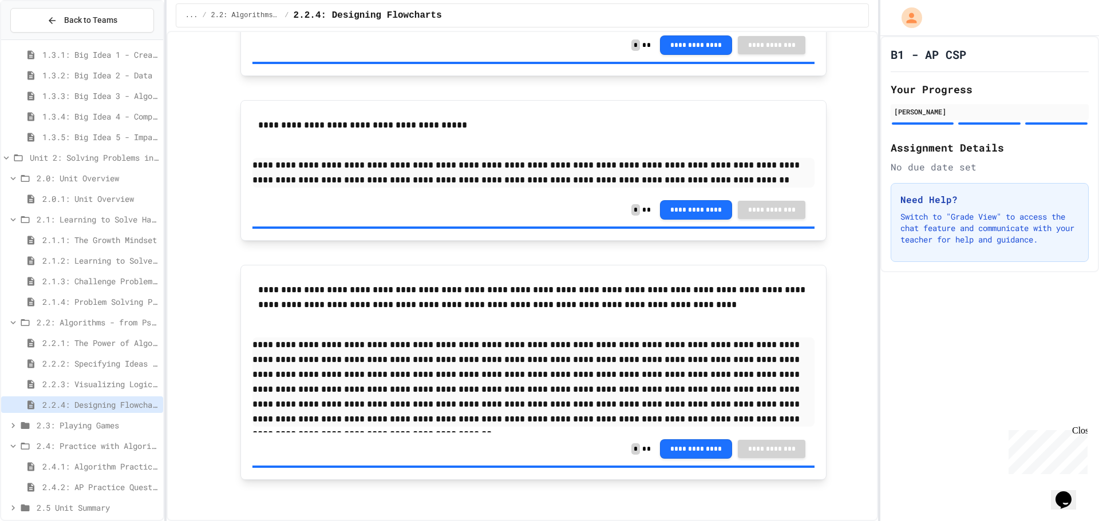
click at [101, 440] on div "2.4: Practice with Algorithms" at bounding box center [82, 446] width 162 height 17
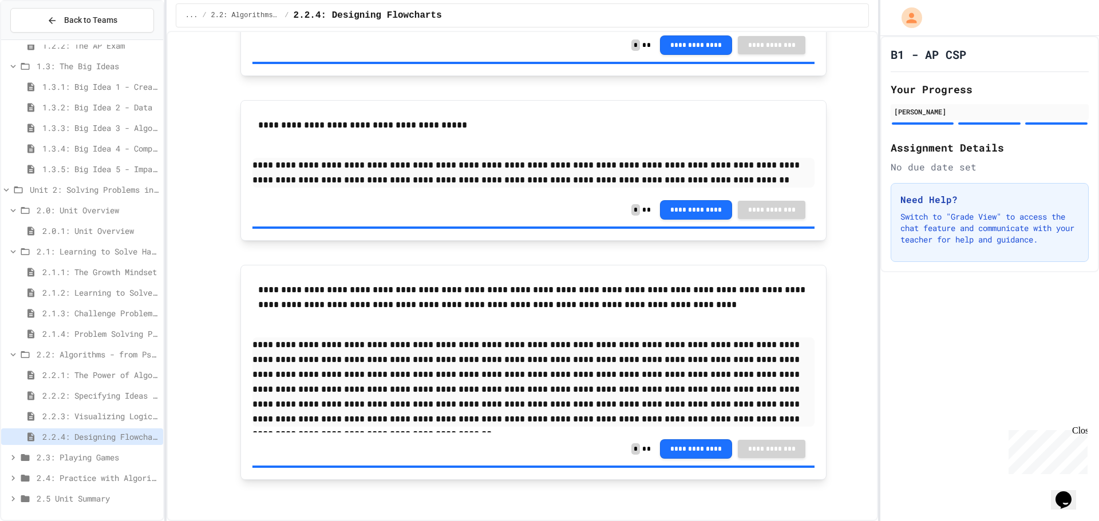
scroll to position [147, 0]
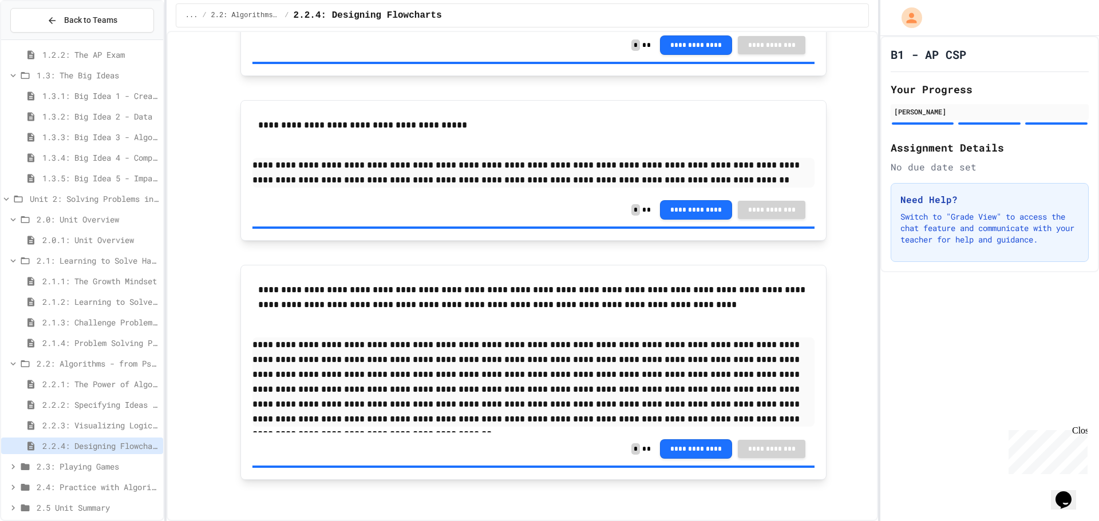
click at [104, 466] on span "2.3: Playing Games" at bounding box center [98, 467] width 122 height 12
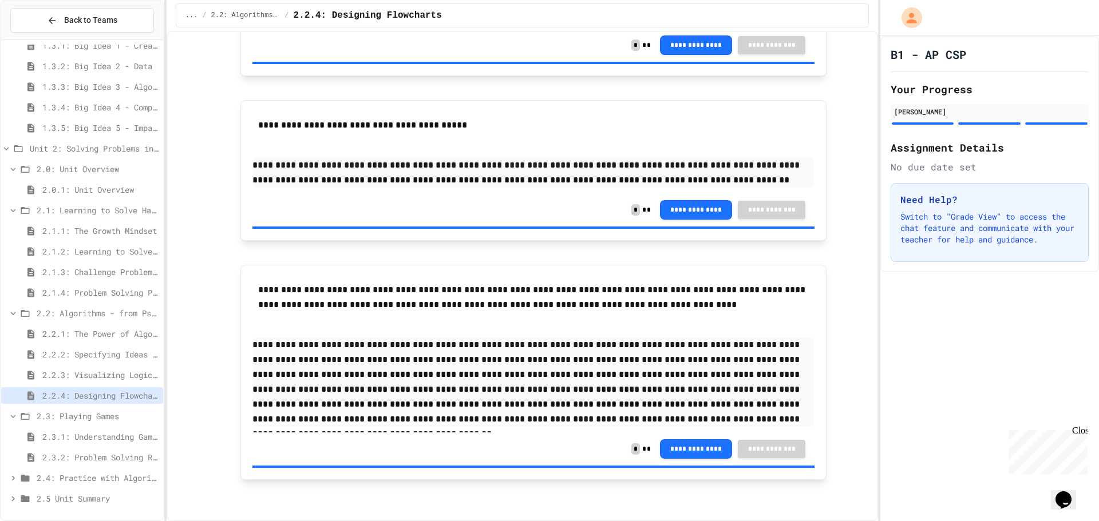
click at [98, 442] on span "2.3.1: Understanding Games with Flowcharts" at bounding box center [100, 437] width 116 height 12
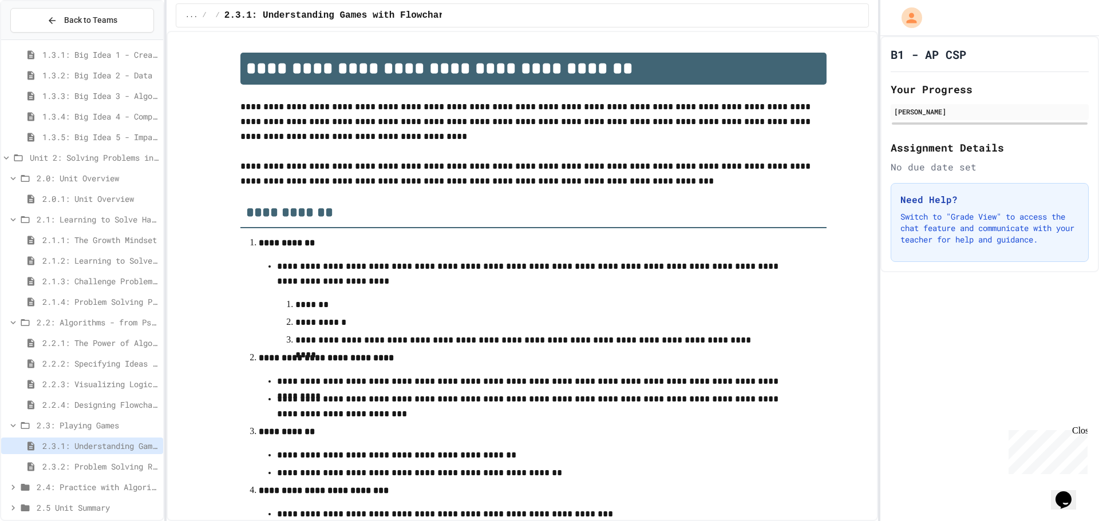
click at [100, 465] on span "2.3.2: Problem Solving Reflection" at bounding box center [100, 467] width 116 height 12
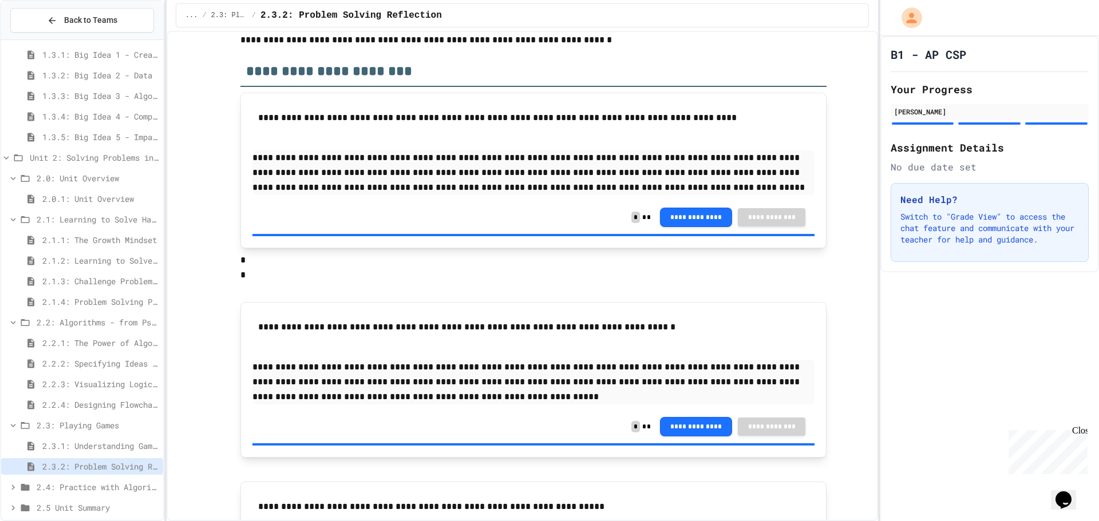
scroll to position [224, 0]
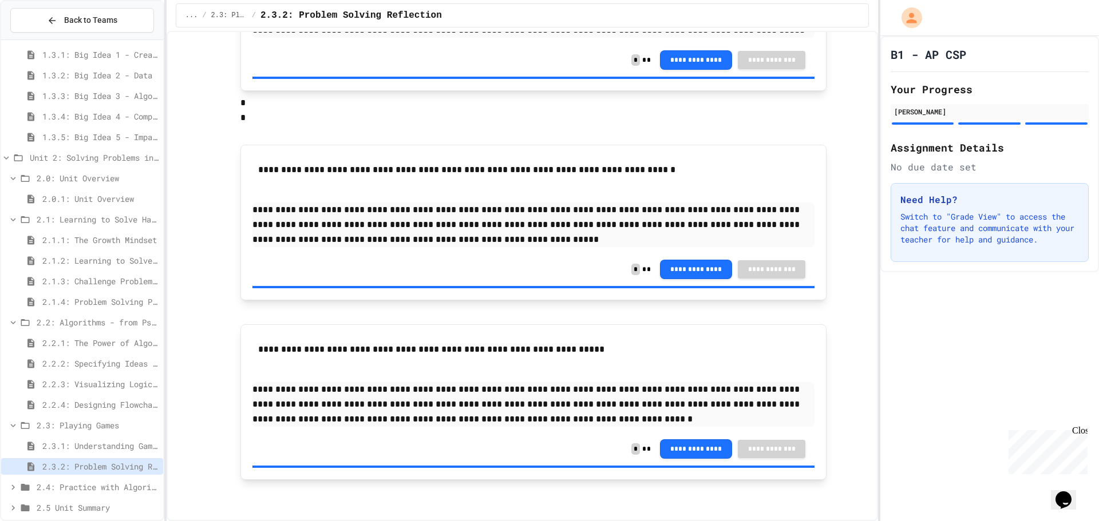
click at [119, 408] on span "2.2.4: Designing Flowcharts" at bounding box center [100, 405] width 116 height 12
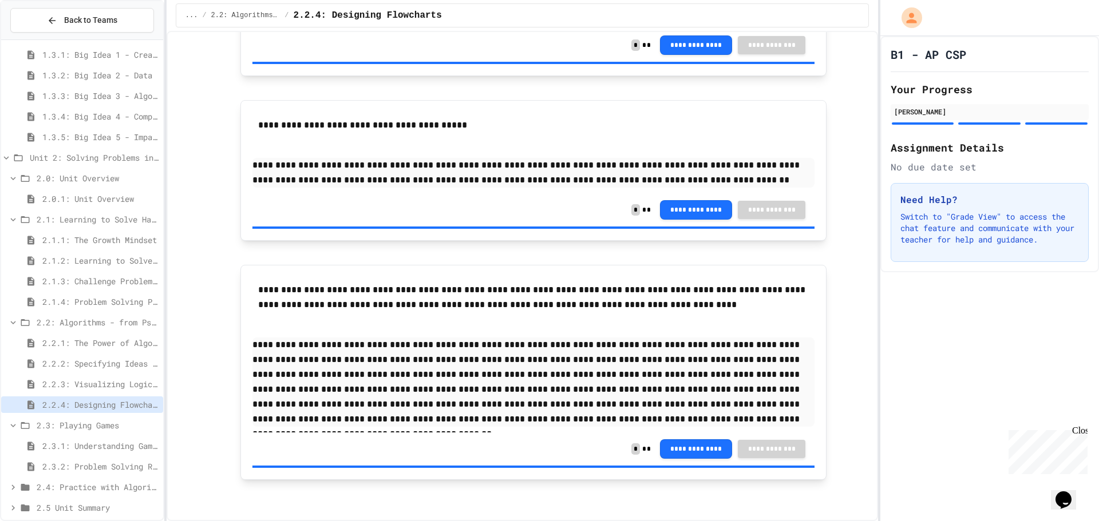
click at [120, 389] on span "2.2.3: Visualizing Logic with Flowcharts" at bounding box center [100, 384] width 116 height 12
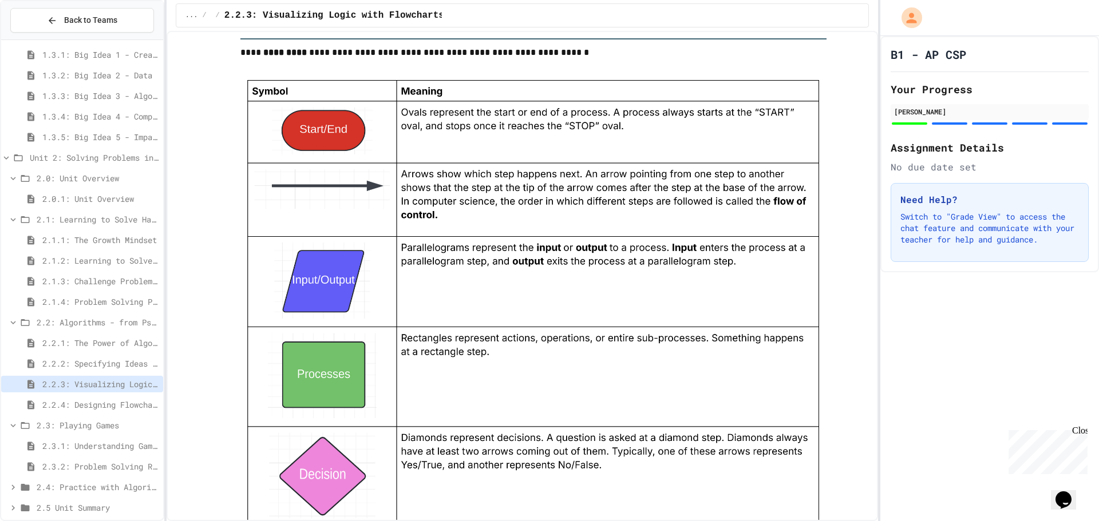
scroll to position [943, 0]
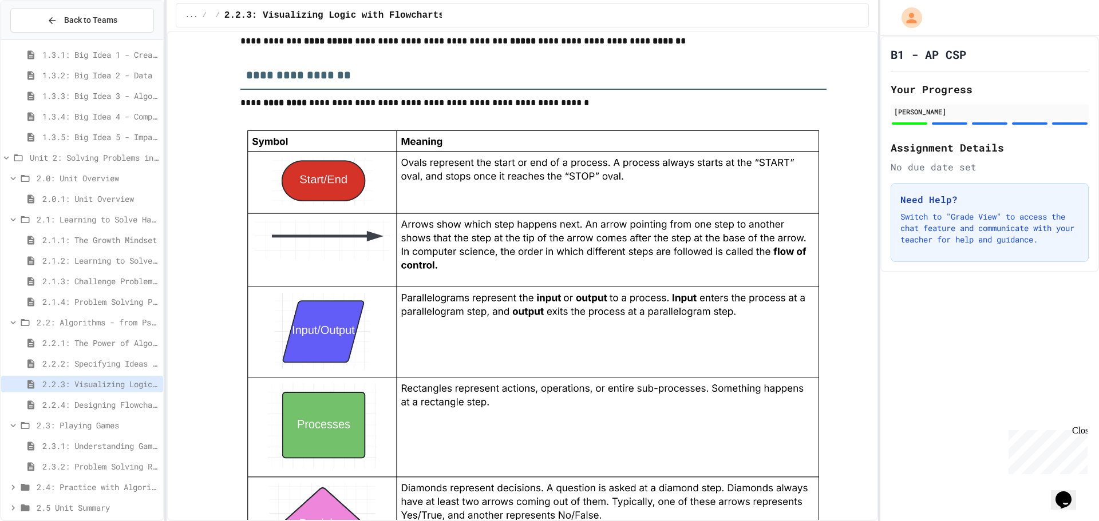
click at [116, 405] on span "2.2.4: Designing Flowcharts" at bounding box center [100, 405] width 116 height 12
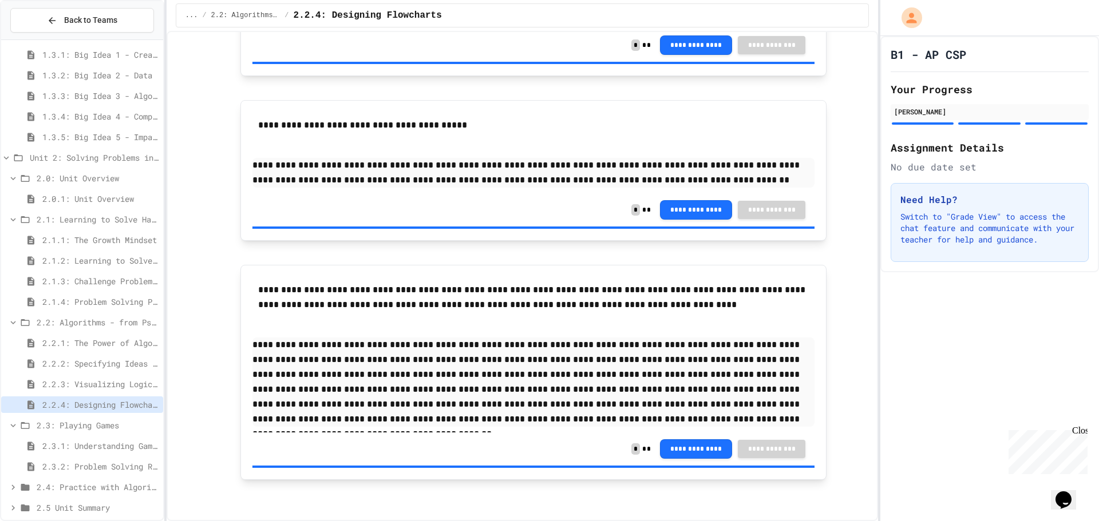
scroll to position [1320, 0]
click at [94, 446] on span "2.3.1: Understanding Games with Flowcharts" at bounding box center [100, 446] width 116 height 12
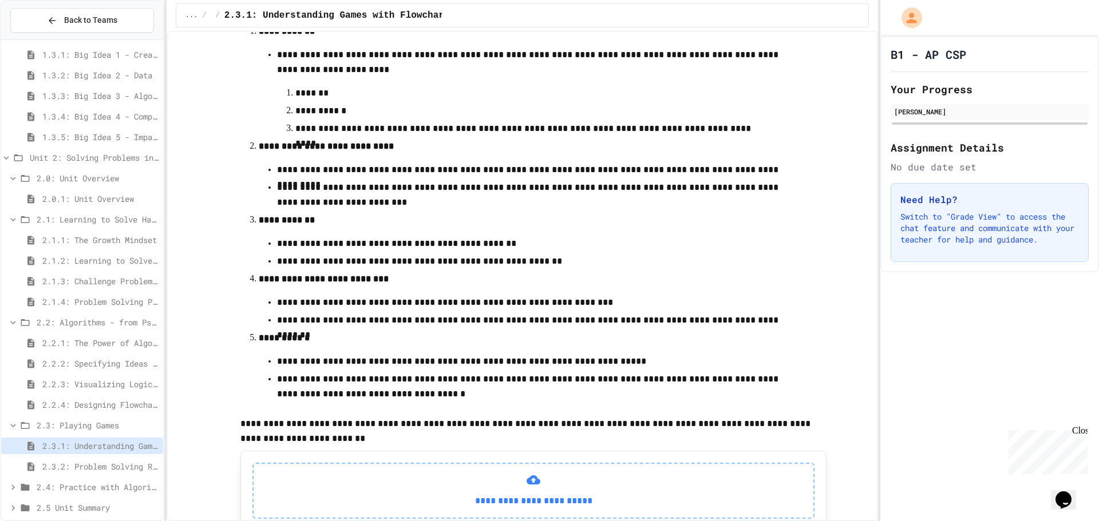
scroll to position [311, 0]
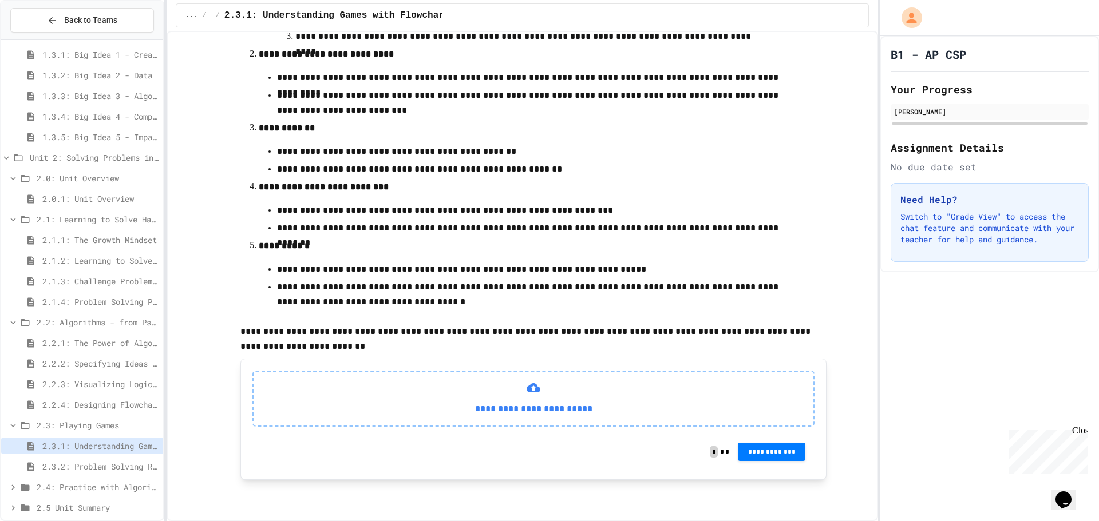
click at [98, 383] on span "2.2.3: Visualizing Logic with Flowcharts" at bounding box center [100, 384] width 116 height 12
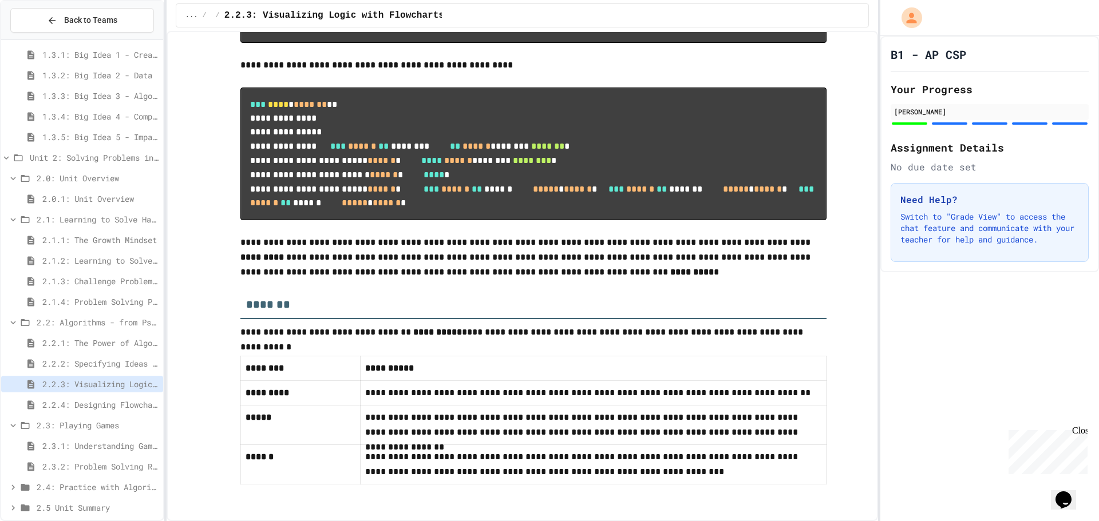
scroll to position [5428, 0]
click at [71, 403] on span "2.2.4: Designing Flowcharts" at bounding box center [100, 405] width 116 height 12
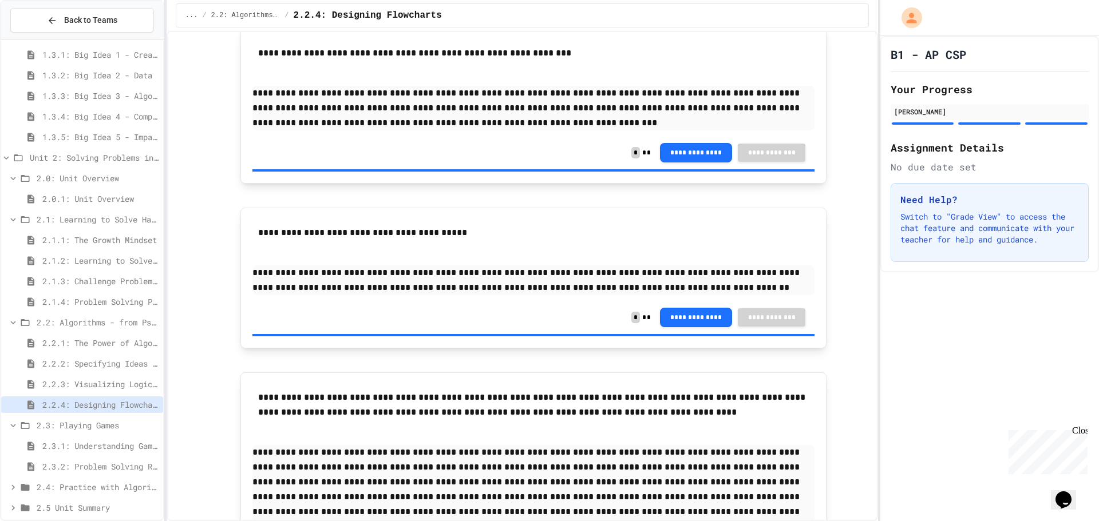
scroll to position [1316, 0]
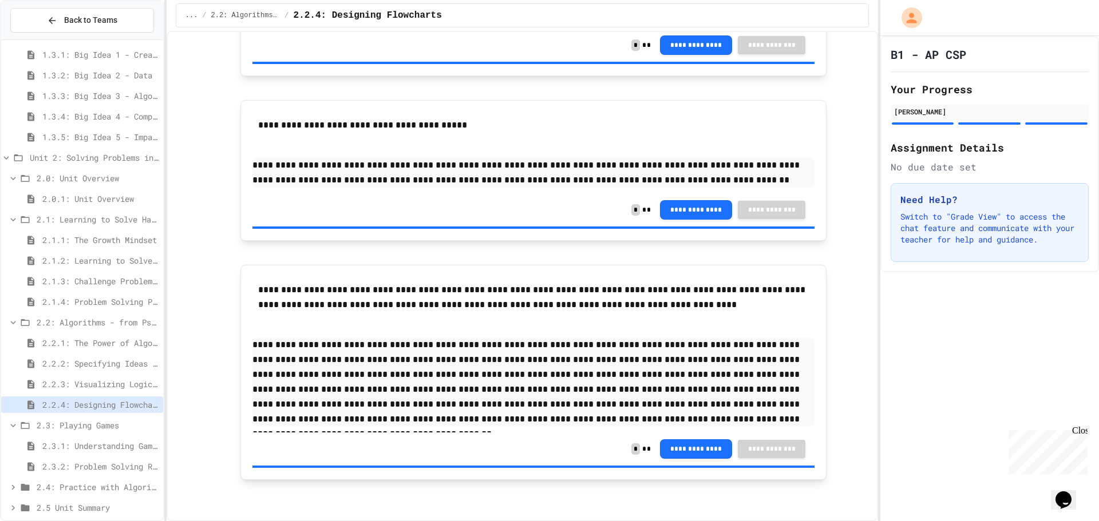
click at [105, 373] on div "2.2.2: Specifying Ideas with Pseudocode" at bounding box center [82, 365] width 162 height 21
click at [112, 369] on span "2.2.2: Specifying Ideas with Pseudocode" at bounding box center [100, 364] width 116 height 12
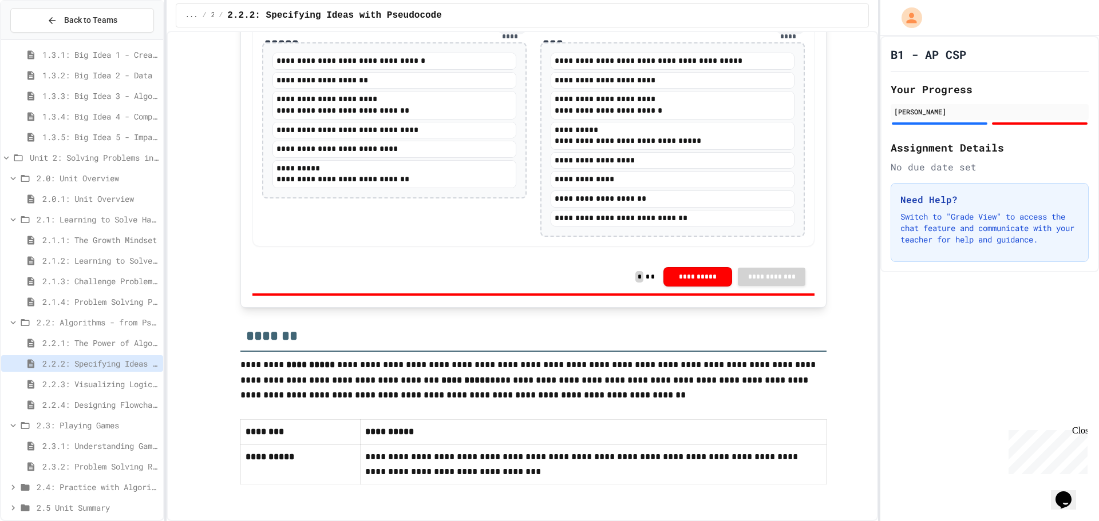
scroll to position [2335, 0]
click at [136, 379] on span "2.2.3: Visualizing Logic with Flowcharts" at bounding box center [100, 384] width 116 height 12
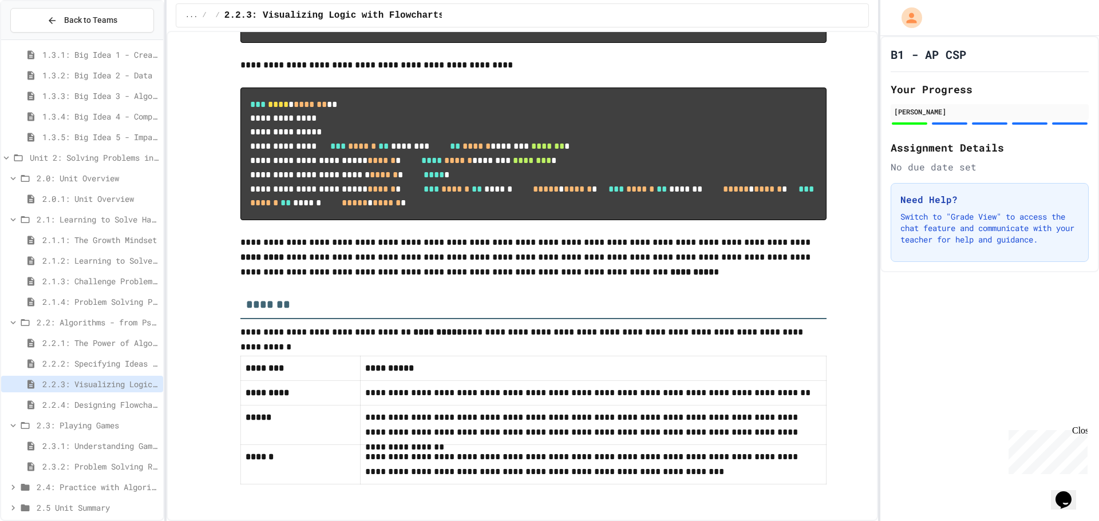
scroll to position [5428, 0]
click at [115, 407] on span "2.2.4: Designing Flowcharts" at bounding box center [100, 405] width 116 height 12
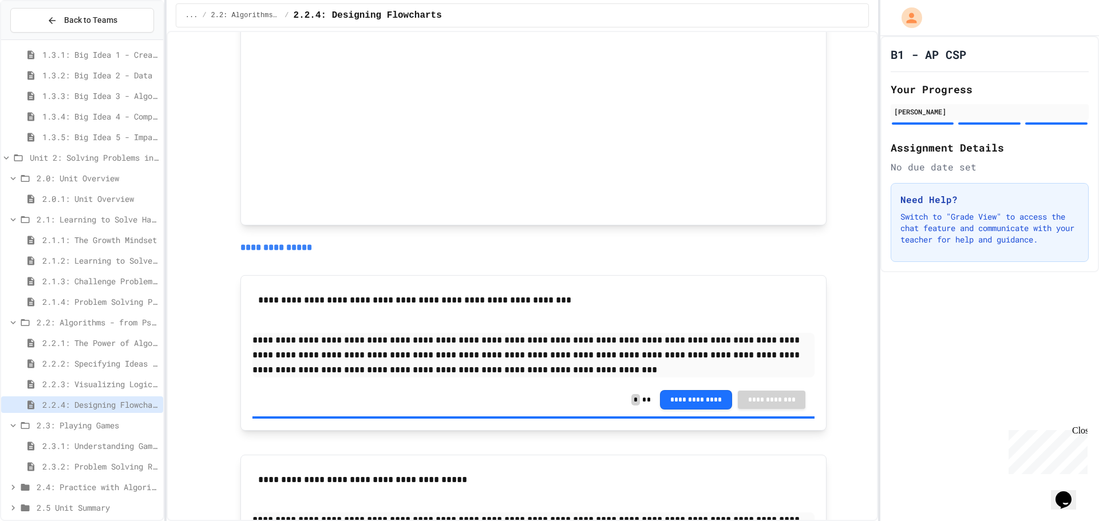
scroll to position [1202, 0]
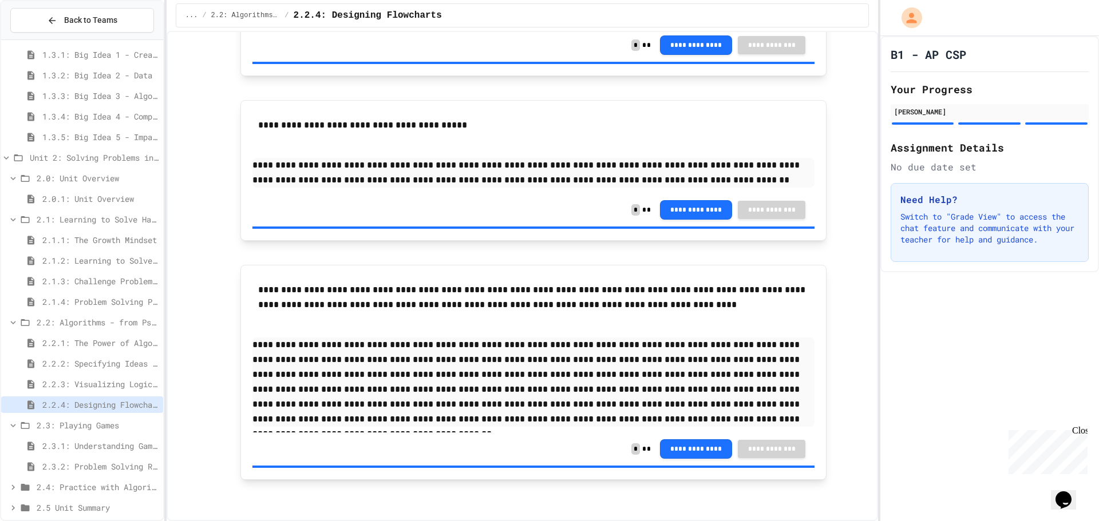
click at [105, 437] on div "2.3: Playing Games" at bounding box center [82, 427] width 162 height 21
drag, startPoint x: 104, startPoint y: 438, endPoint x: 104, endPoint y: 444, distance: 5.8
click at [104, 444] on div "2.3.1: Understanding Games with Flowcharts" at bounding box center [82, 446] width 162 height 17
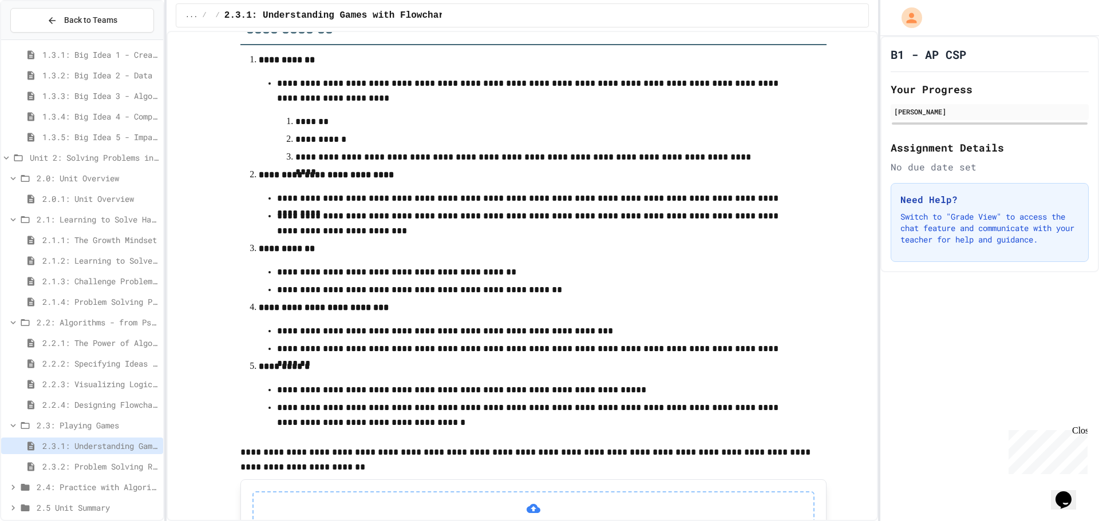
scroll to position [25, 0]
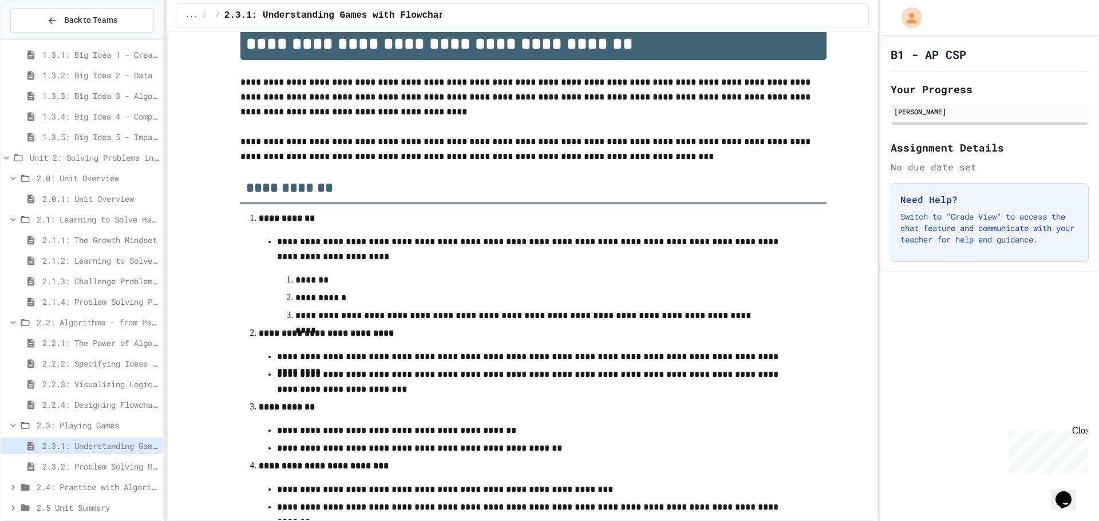
click at [82, 472] on span "2.3.2: Problem Solving Reflection" at bounding box center [100, 467] width 116 height 12
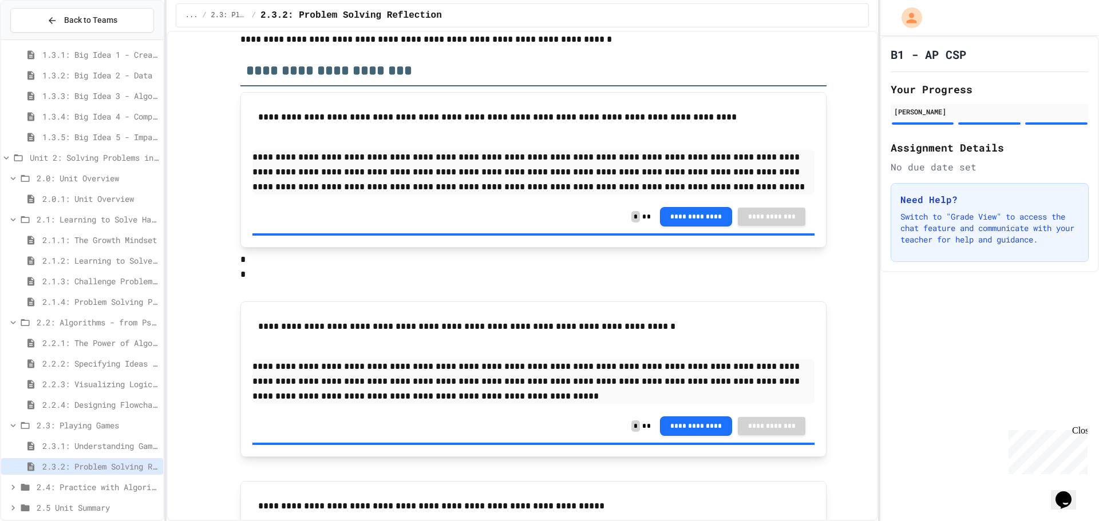
scroll to position [224, 0]
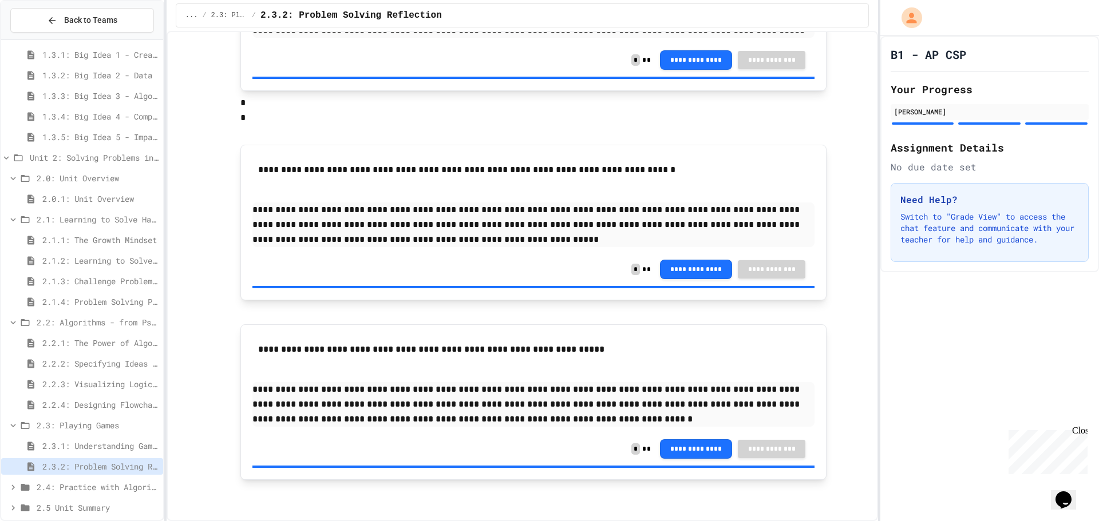
click at [81, 485] on span "2.4: Practice with Algorithms" at bounding box center [98, 487] width 122 height 12
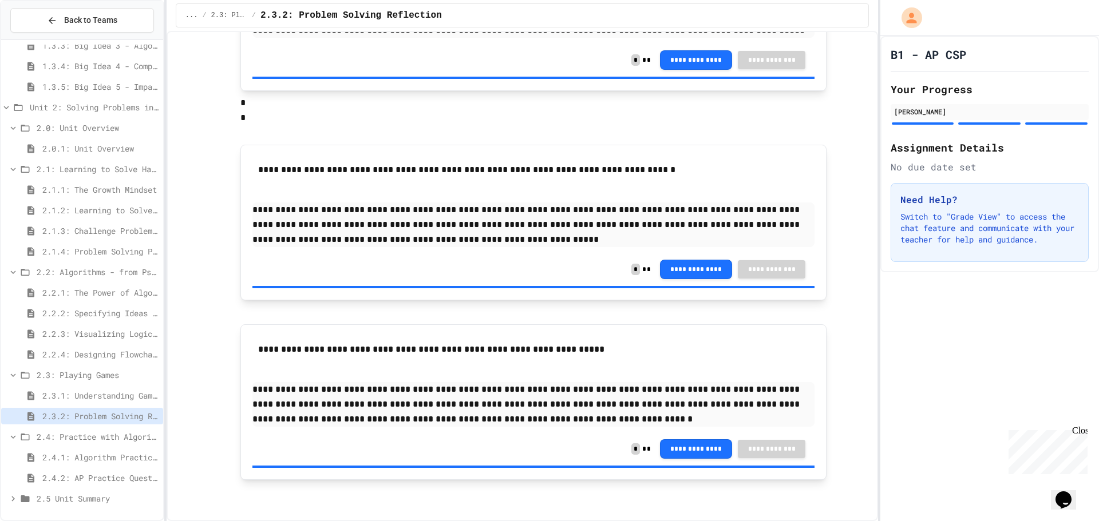
click at [83, 452] on span "2.4.1: Algorithm Practice Exercises" at bounding box center [100, 458] width 116 height 12
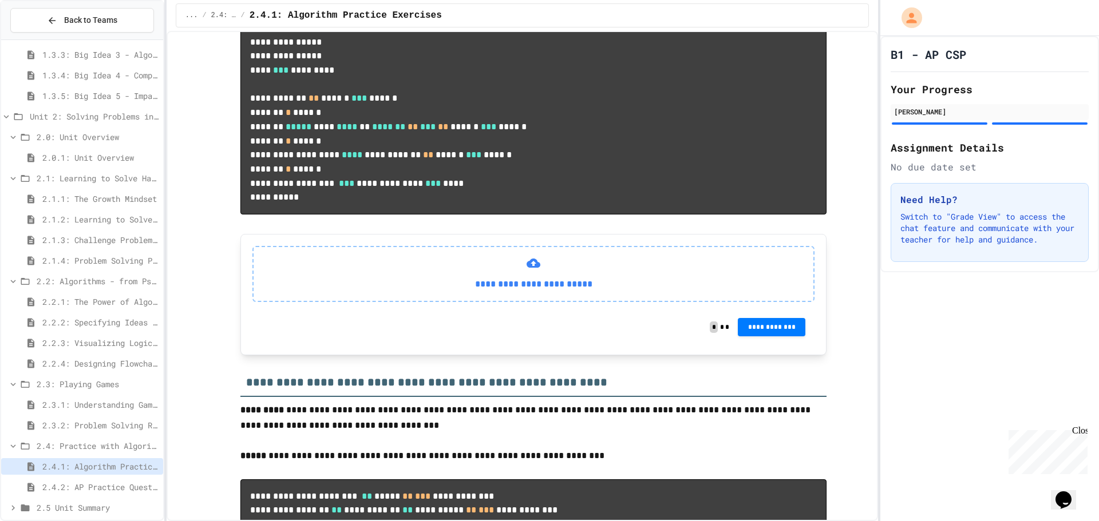
scroll to position [973, 0]
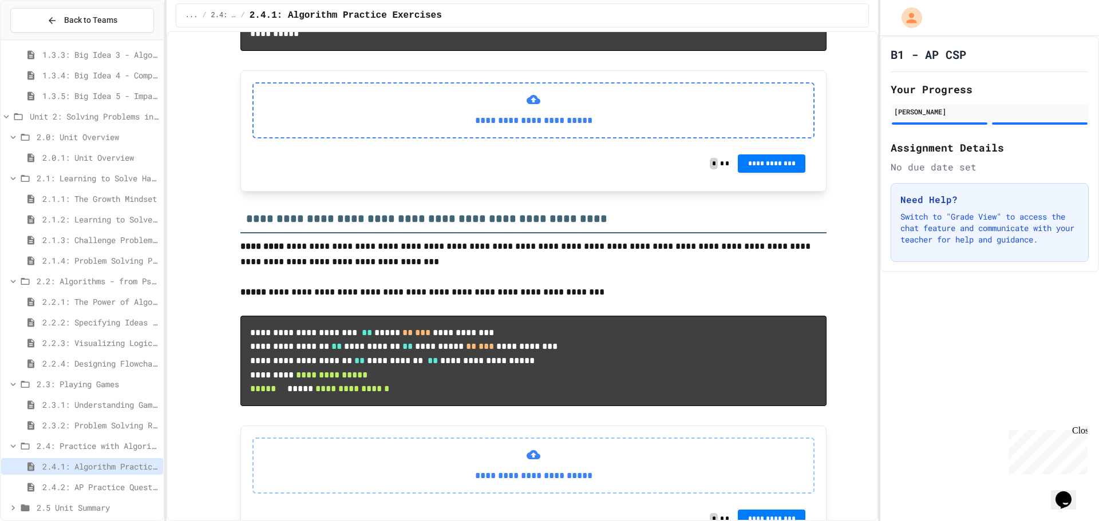
click at [426, 128] on p "**********" at bounding box center [533, 120] width 541 height 15
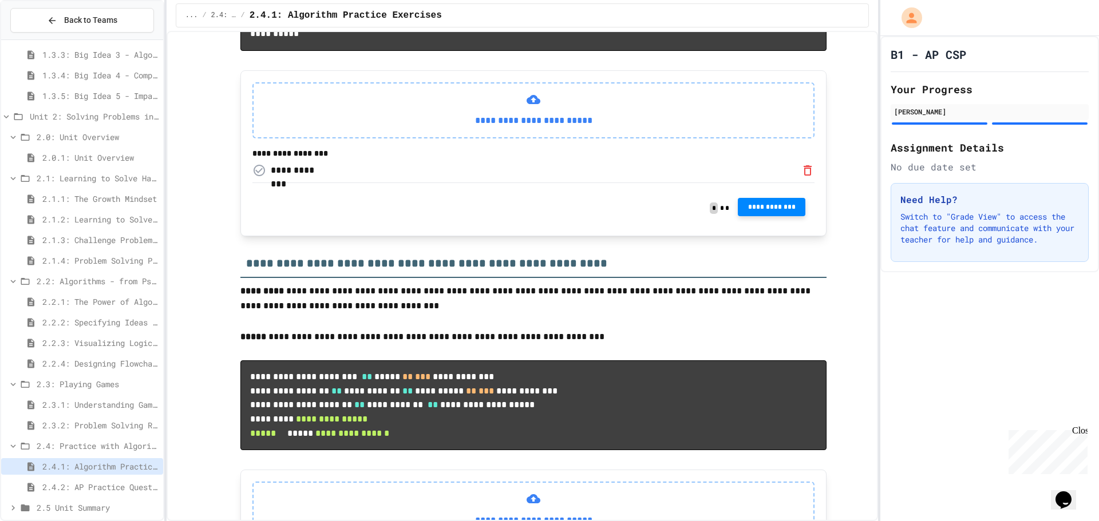
click at [781, 212] on span "**********" at bounding box center [771, 207] width 49 height 9
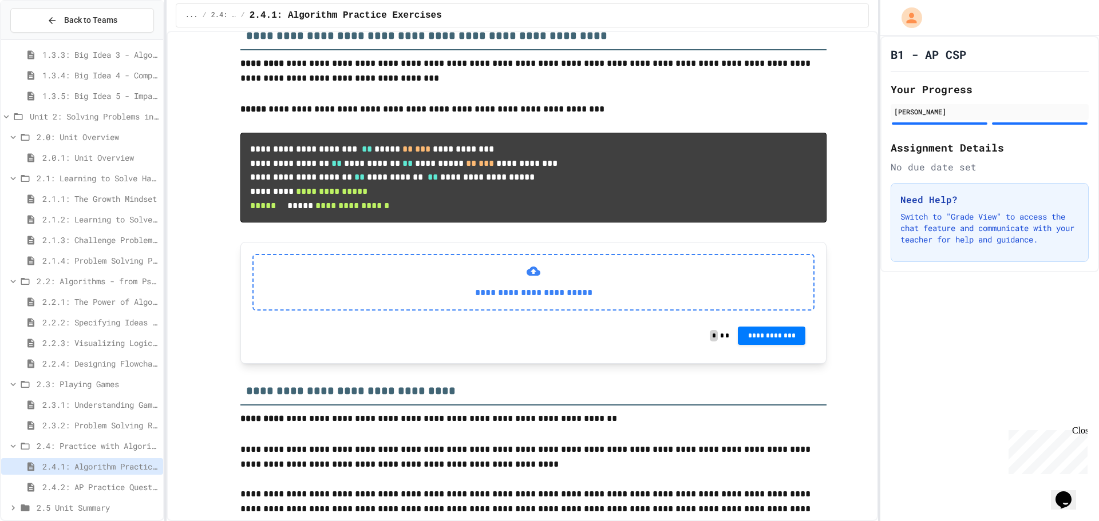
click at [558, 300] on p "**********" at bounding box center [533, 293] width 541 height 15
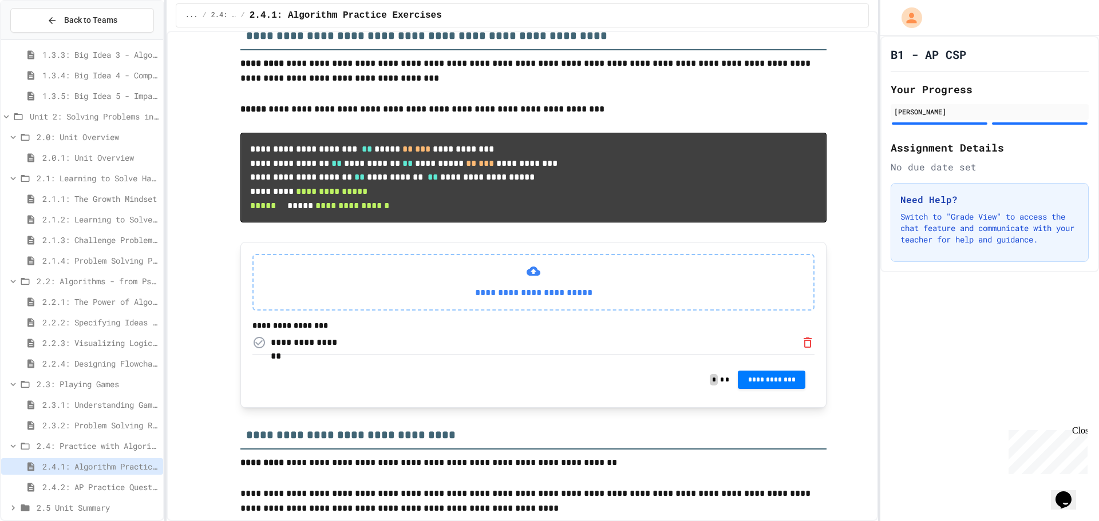
scroll to position [1431, 0]
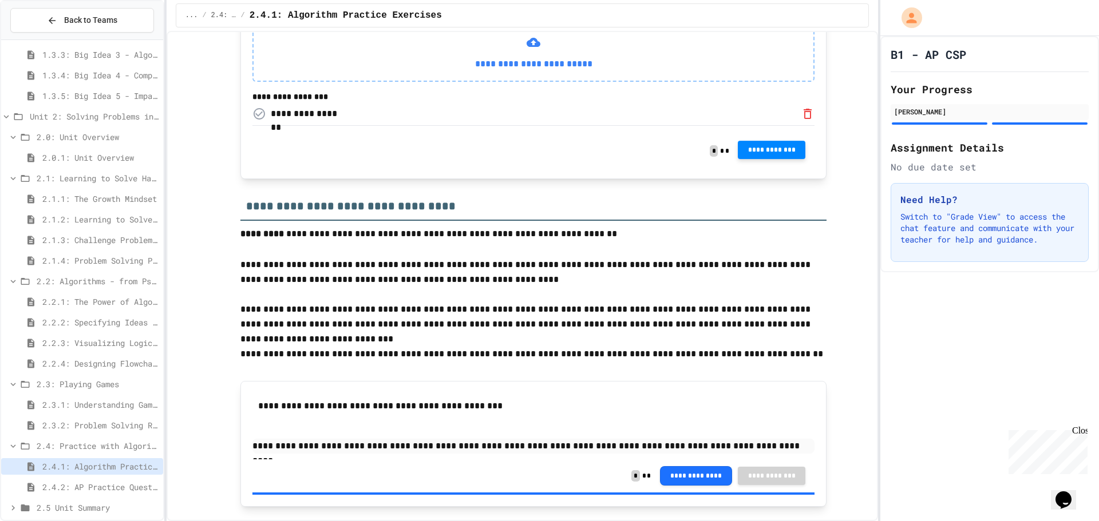
click at [757, 155] on span "**********" at bounding box center [771, 149] width 49 height 9
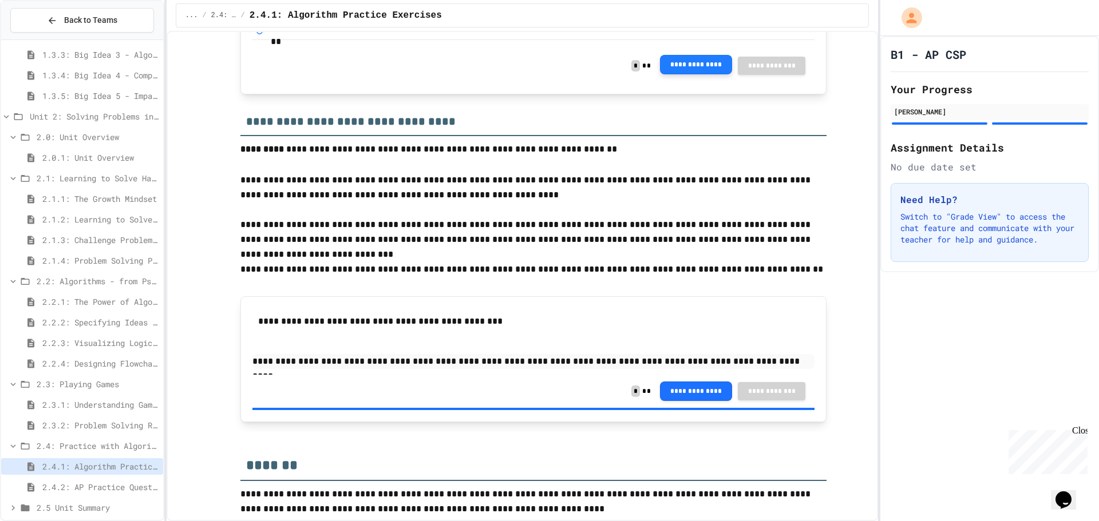
scroll to position [1700, 0]
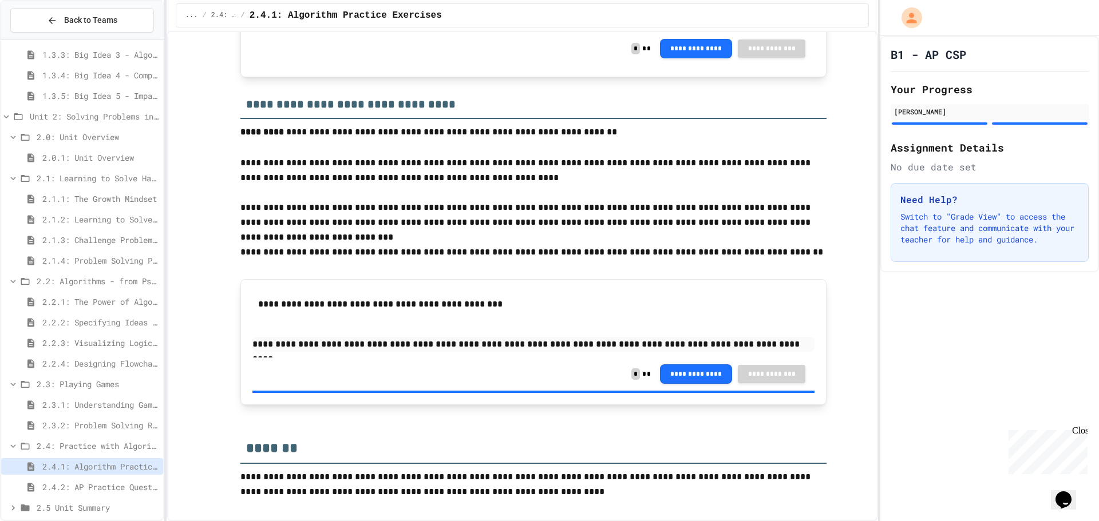
click at [125, 482] on span "2.4.2: AP Practice Questions" at bounding box center [100, 487] width 116 height 12
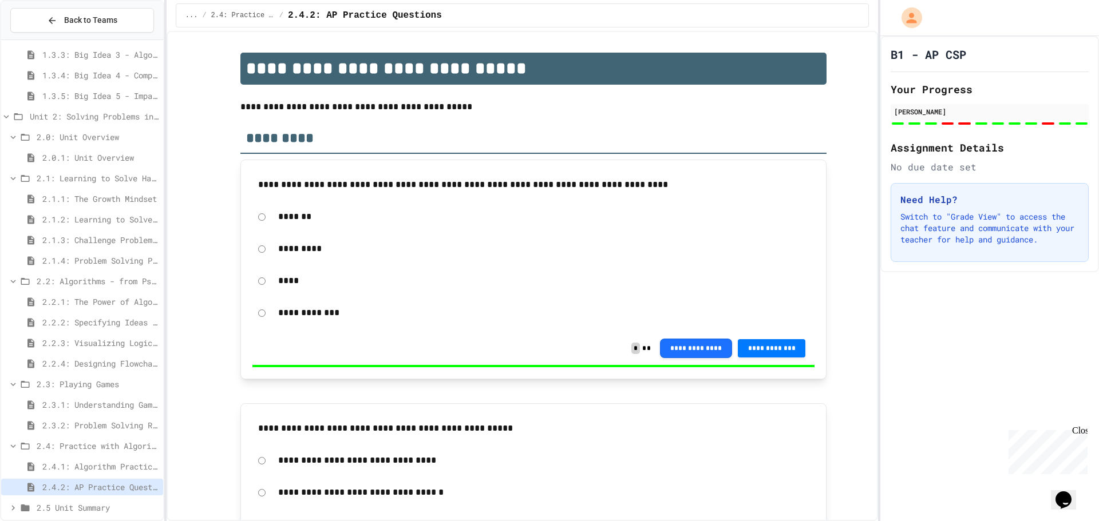
click at [138, 424] on span "2.3.2: Problem Solving Reflection" at bounding box center [100, 425] width 116 height 12
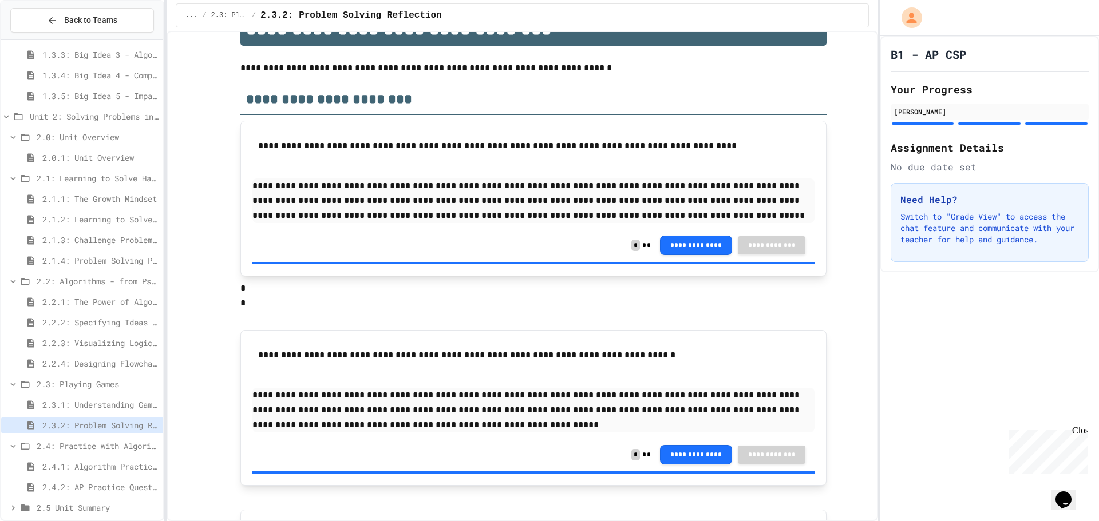
scroll to position [224, 0]
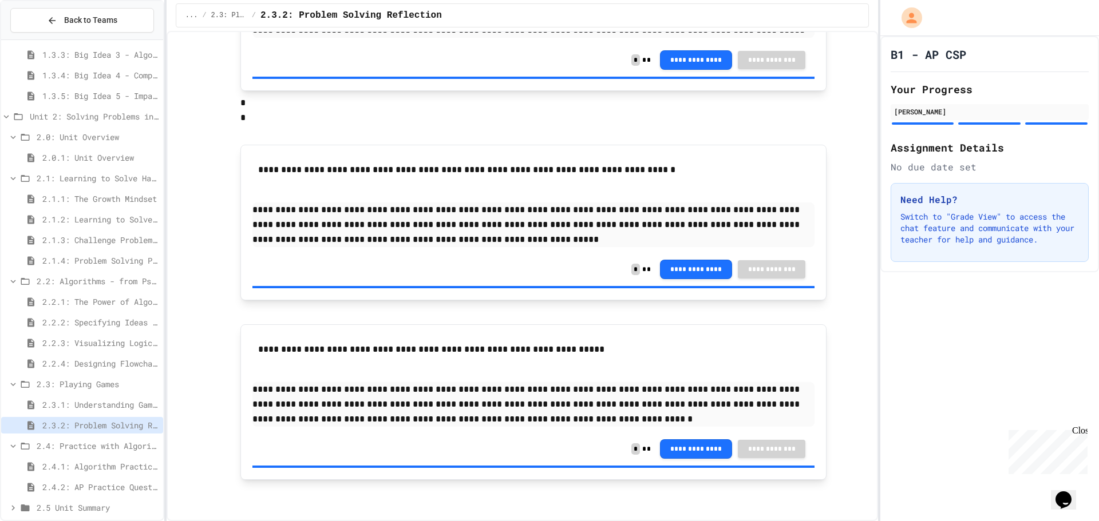
click at [113, 464] on span "2.4.1: Algorithm Practice Exercises" at bounding box center [100, 467] width 116 height 12
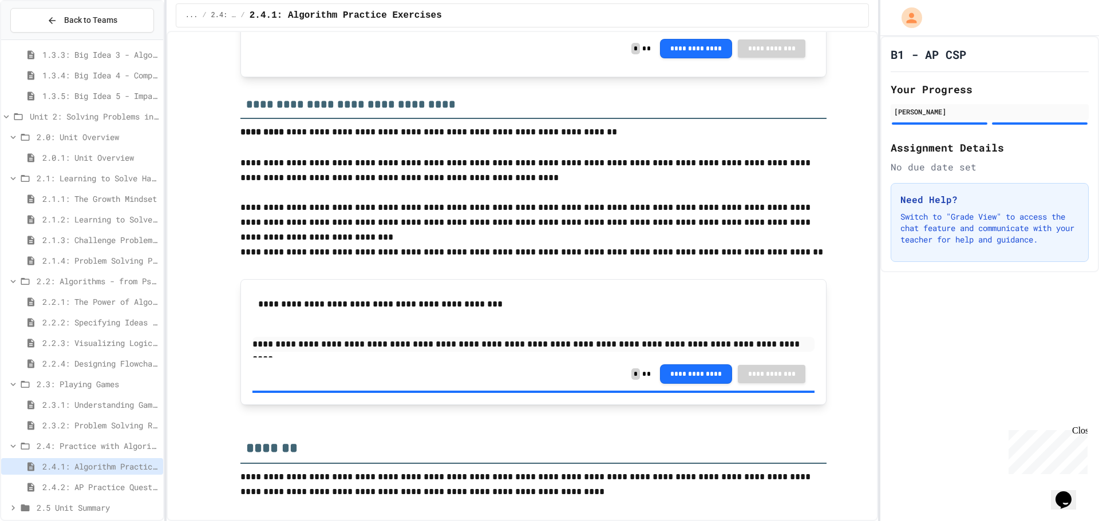
scroll to position [1700, 0]
click at [108, 428] on span "2.3.2: Problem Solving Reflection" at bounding box center [100, 425] width 116 height 12
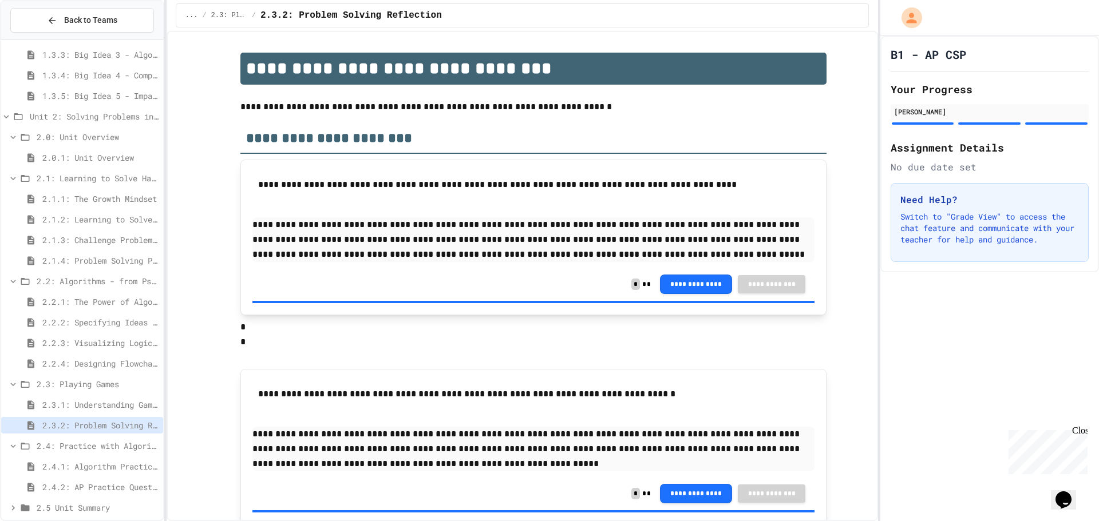
click at [112, 400] on span "2.3.1: Understanding Games with Flowcharts" at bounding box center [100, 405] width 116 height 12
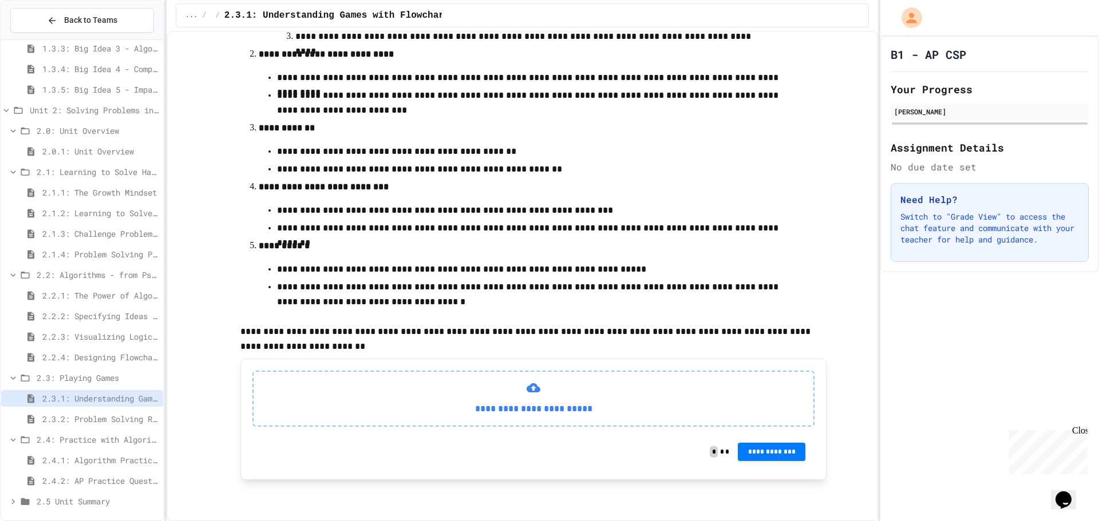
scroll to position [239, 0]
click at [545, 409] on p "**********" at bounding box center [533, 409] width 541 height 15
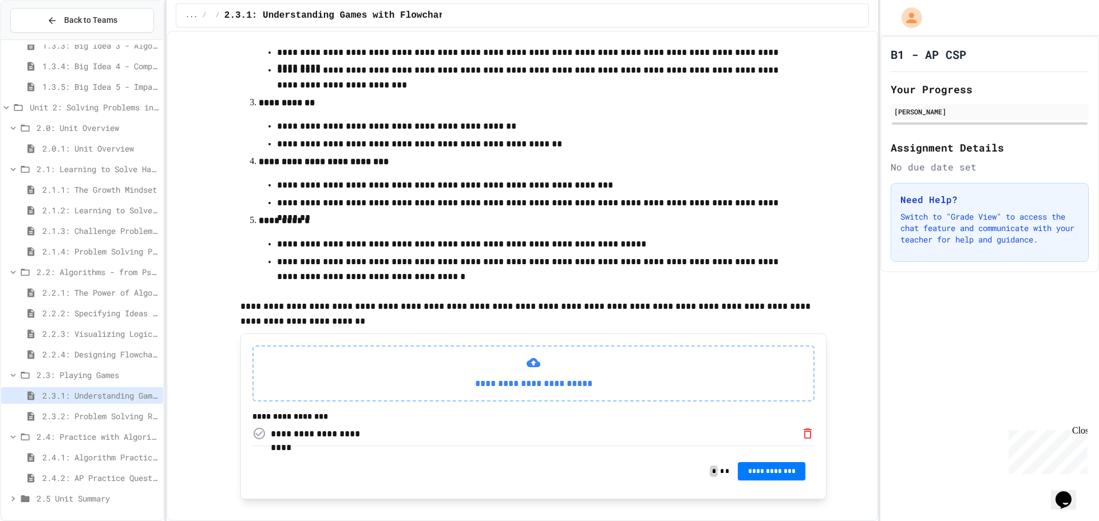
scroll to position [361, 0]
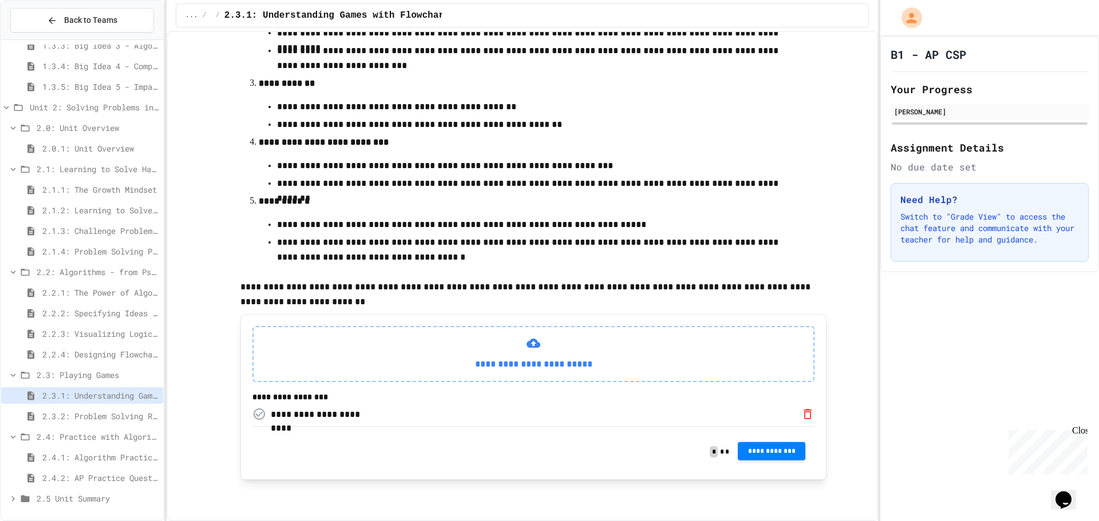
click at [763, 456] on button "**********" at bounding box center [772, 451] width 68 height 18
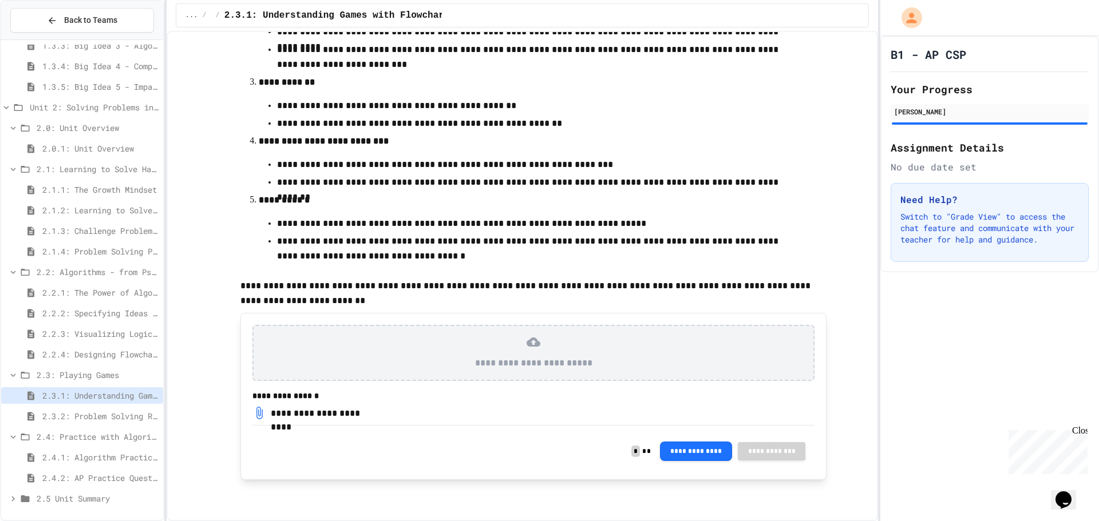
click at [111, 358] on span "2.2.4: Designing Flowcharts" at bounding box center [100, 355] width 116 height 12
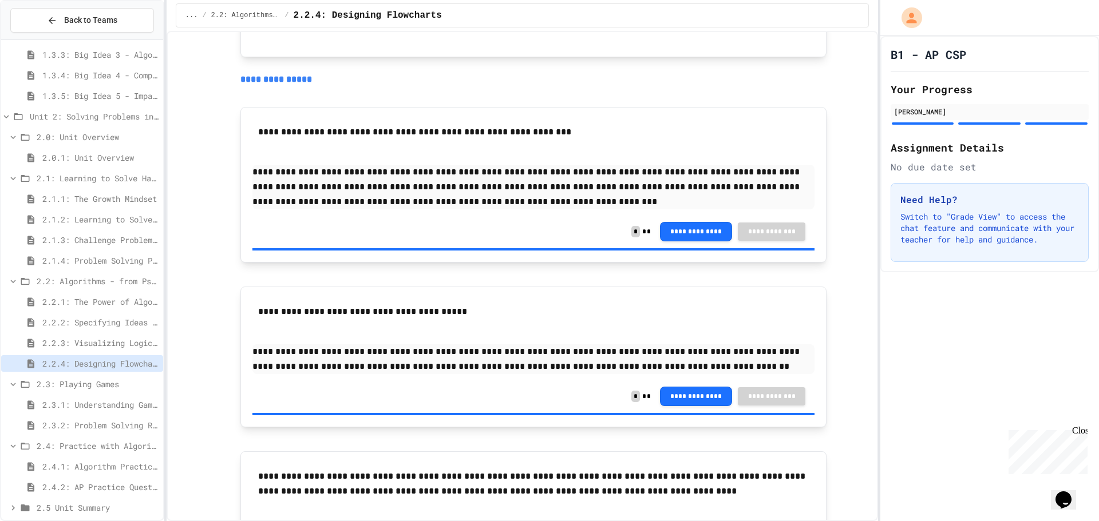
scroll to position [973, 0]
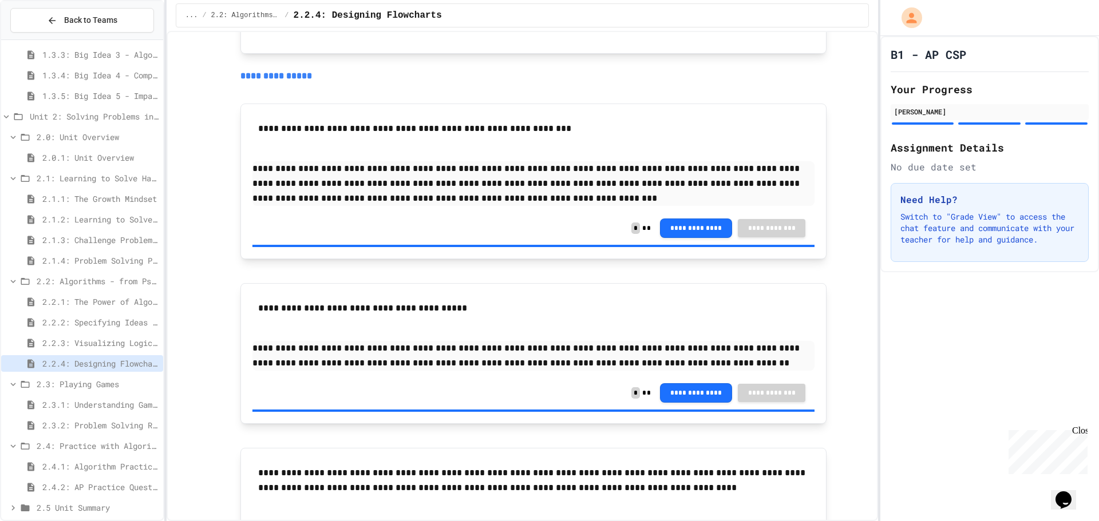
click at [89, 342] on span "2.2.3: Visualizing Logic with Flowcharts" at bounding box center [100, 343] width 116 height 12
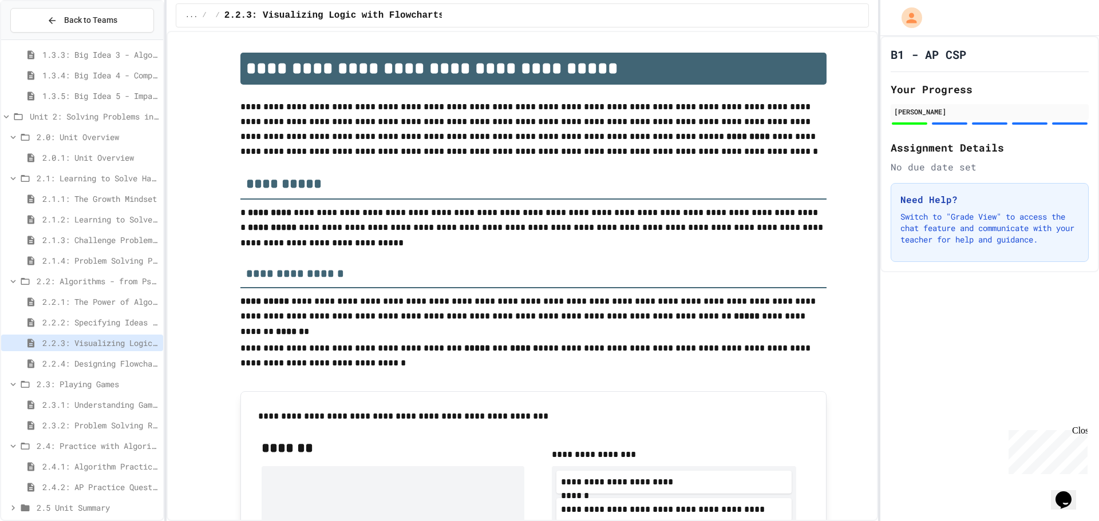
click at [93, 321] on span "2.2.2: Specifying Ideas with Pseudocode" at bounding box center [100, 322] width 116 height 12
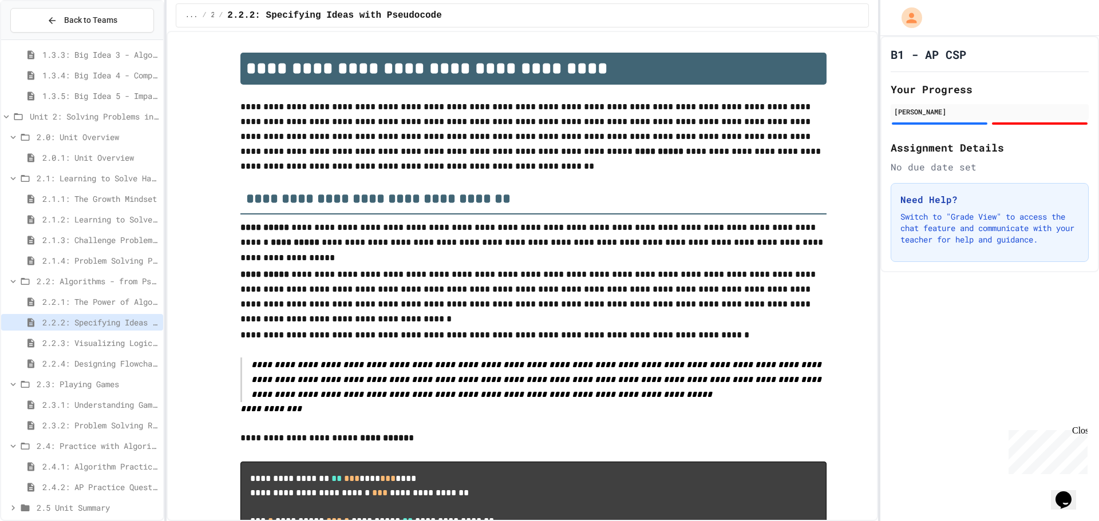
click at [105, 501] on div "2.5 Unit Summary" at bounding box center [82, 508] width 162 height 17
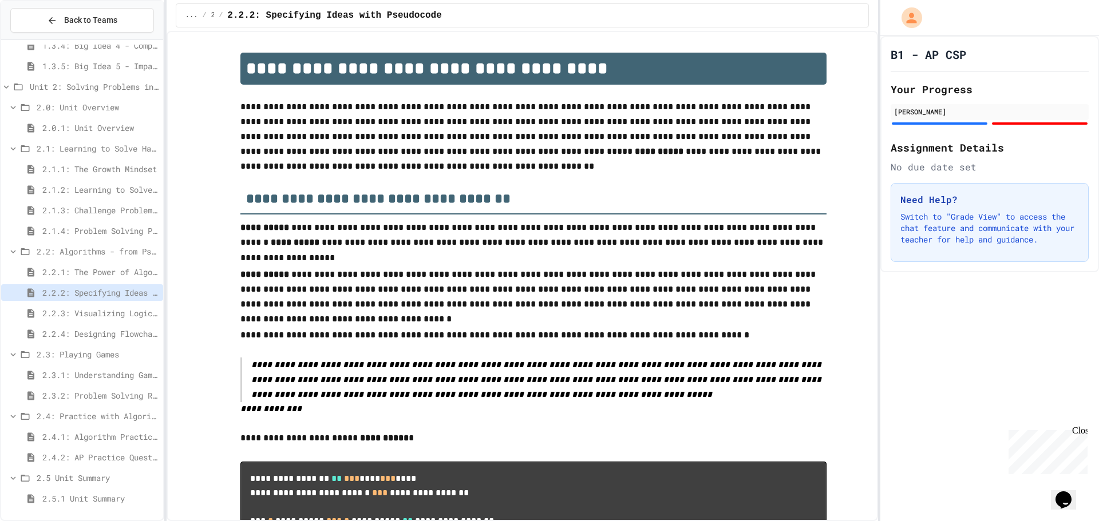
click at [104, 494] on span "2.5.1 Unit Summary" at bounding box center [100, 499] width 116 height 12
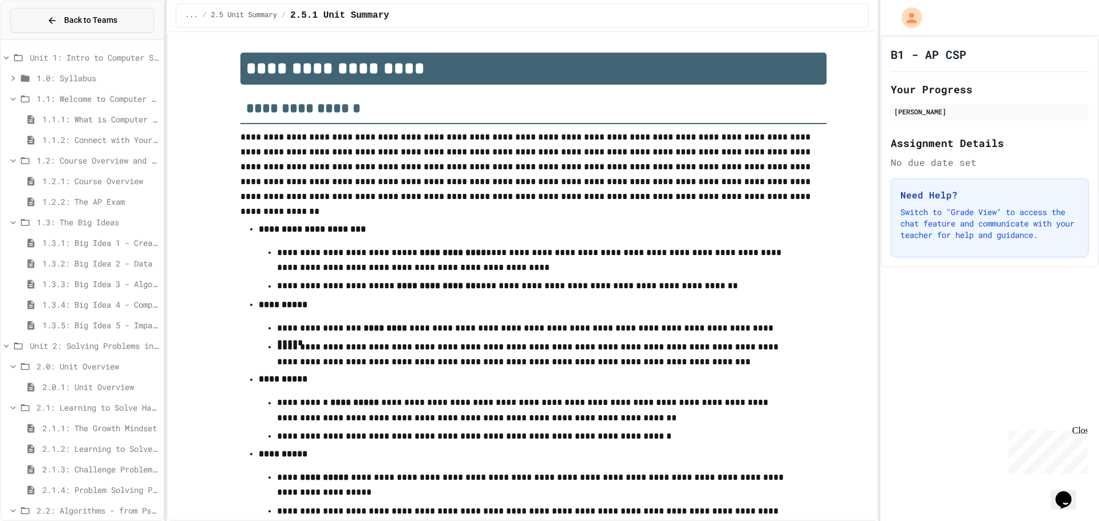
click at [81, 17] on span "Back to Teams" at bounding box center [90, 20] width 53 height 12
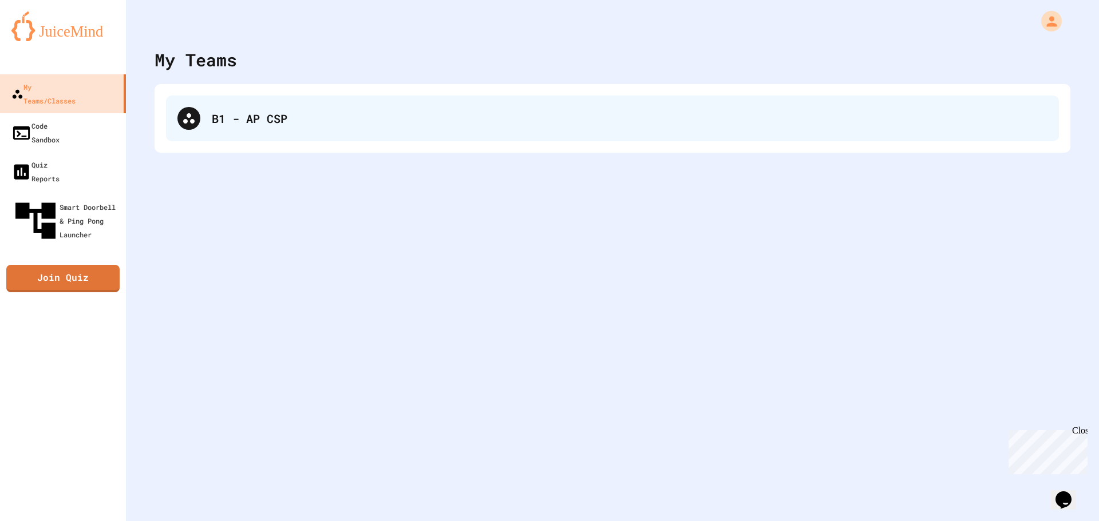
click at [247, 129] on div "B1 - AP CSP" at bounding box center [612, 119] width 893 height 46
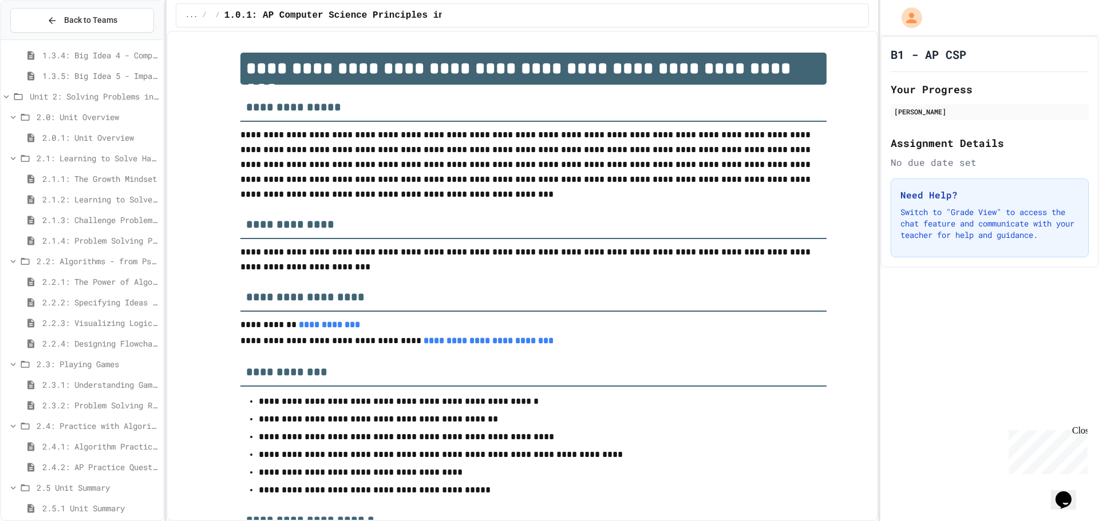
scroll to position [259, 0]
